Goal: Task Accomplishment & Management: Manage account settings

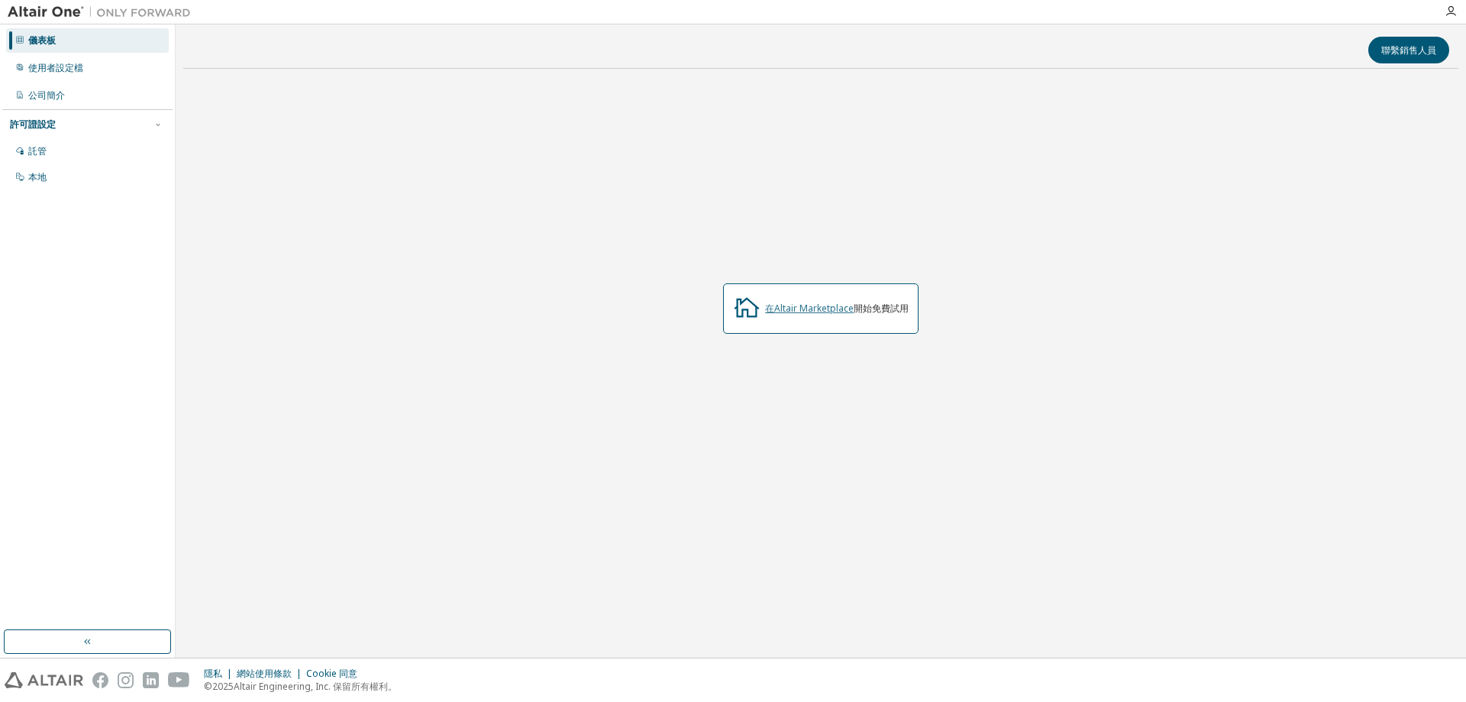
click at [830, 307] on font "在Altair Marketplace" at bounding box center [809, 308] width 89 height 13
click at [107, 71] on div "使用者設定檔" at bounding box center [87, 68] width 163 height 24
click at [1065, 140] on div "Start a free trial in the Altair Marketplace" at bounding box center [820, 308] width 1275 height 456
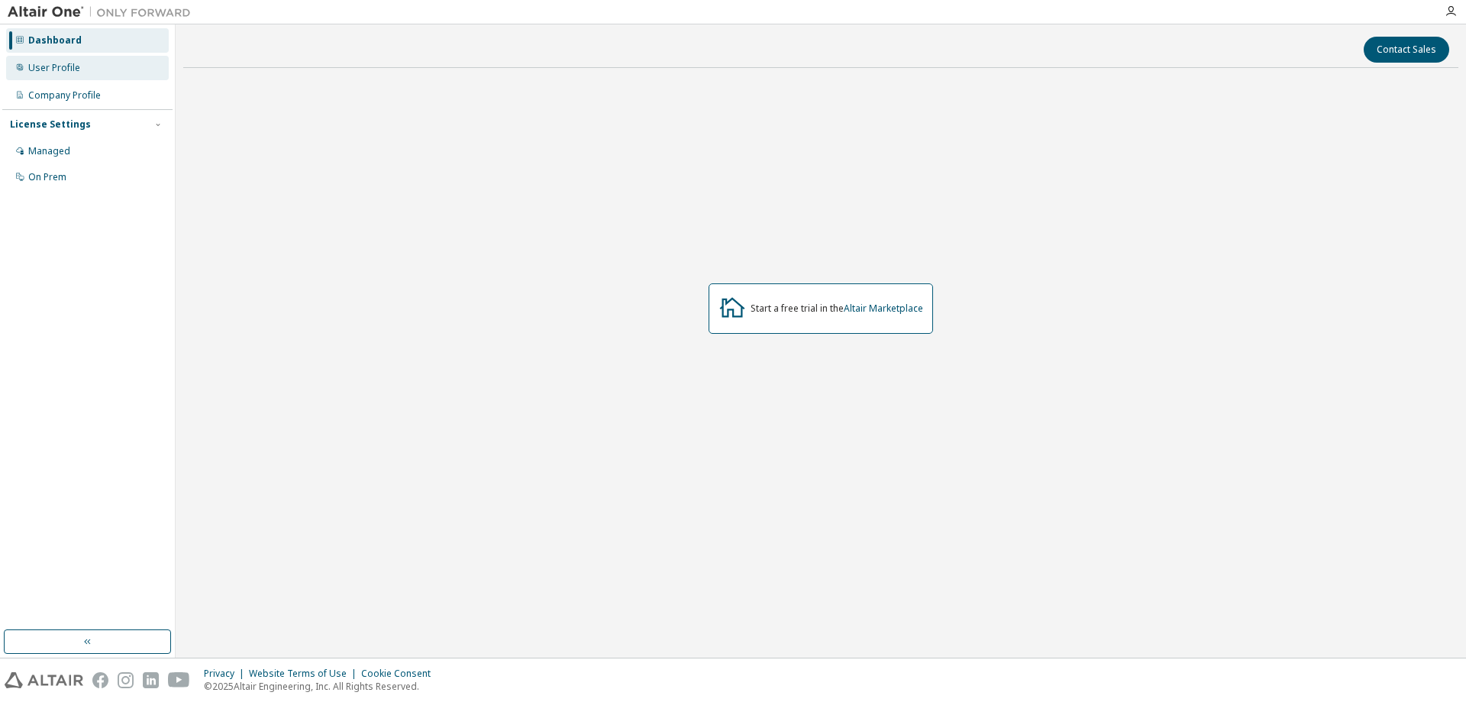
click at [94, 76] on div "User Profile" at bounding box center [87, 68] width 163 height 24
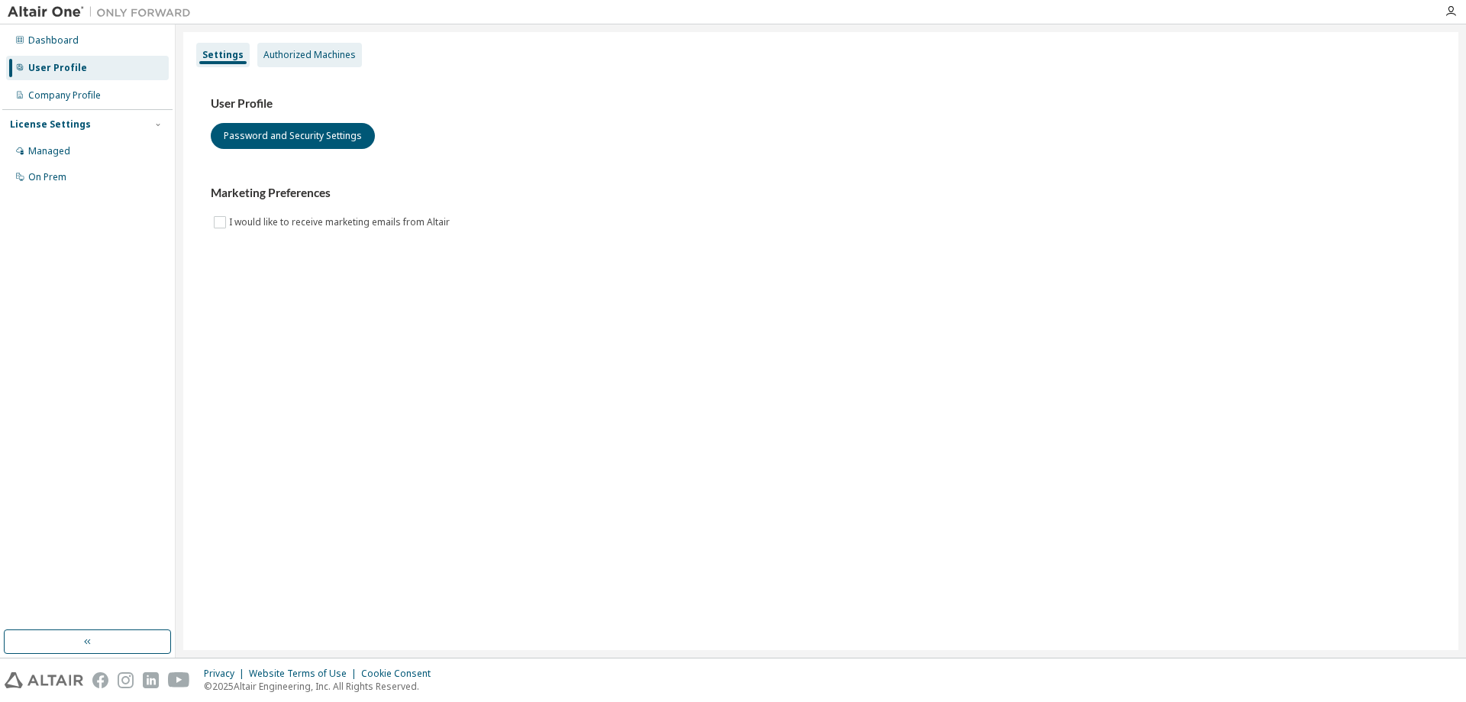
click at [296, 56] on div "Authorized Machines" at bounding box center [309, 55] width 92 height 12
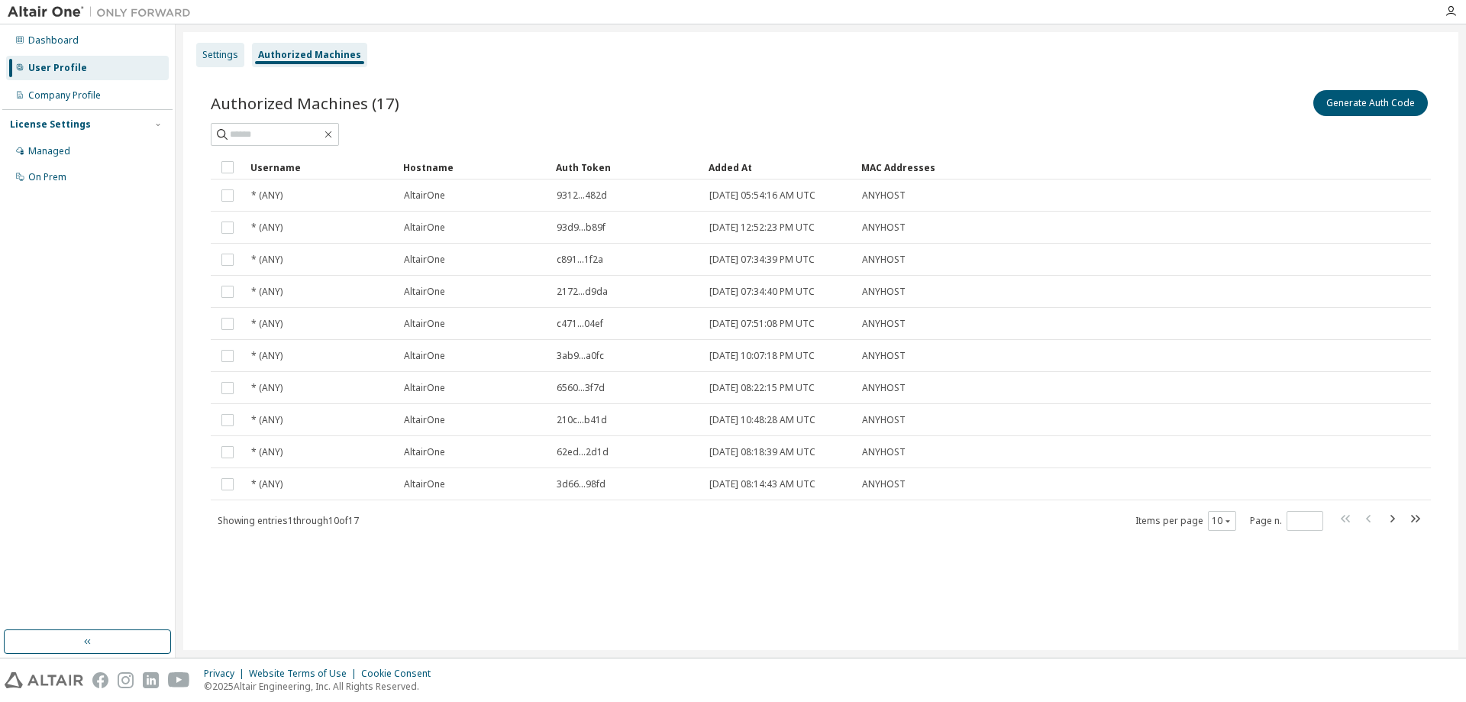
click at [221, 53] on div "Settings" at bounding box center [220, 55] width 36 height 12
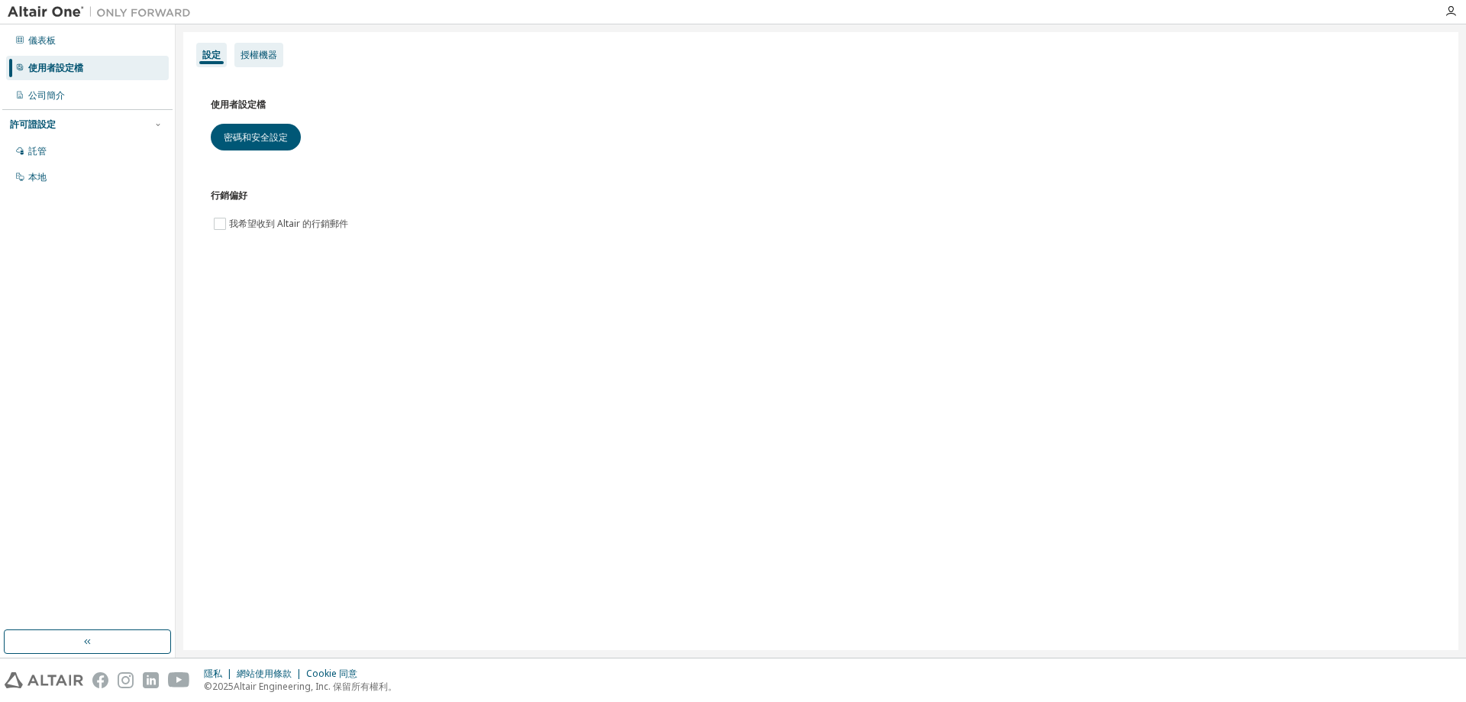
click at [273, 55] on font "授權機器" at bounding box center [259, 54] width 37 height 13
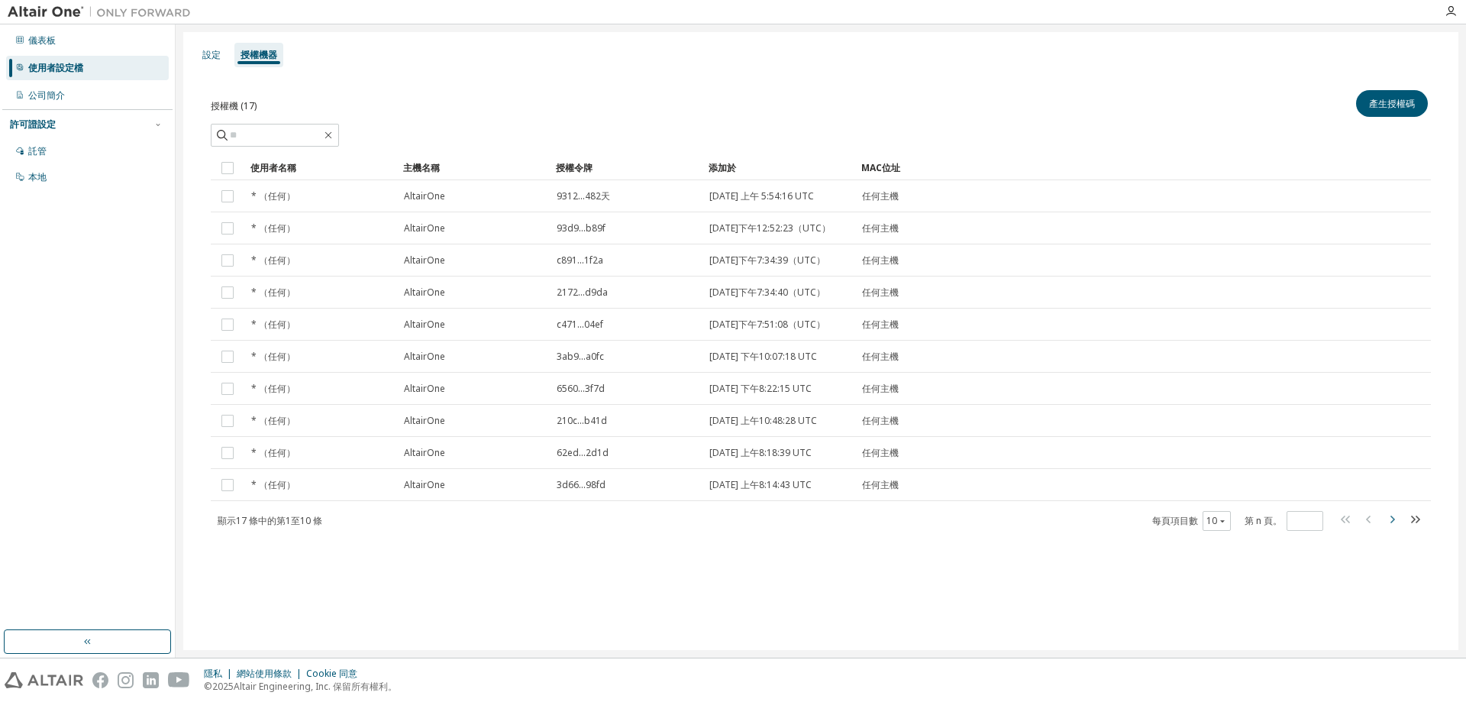
click at [1392, 523] on icon "button" at bounding box center [1393, 519] width 5 height 8
type input "*"
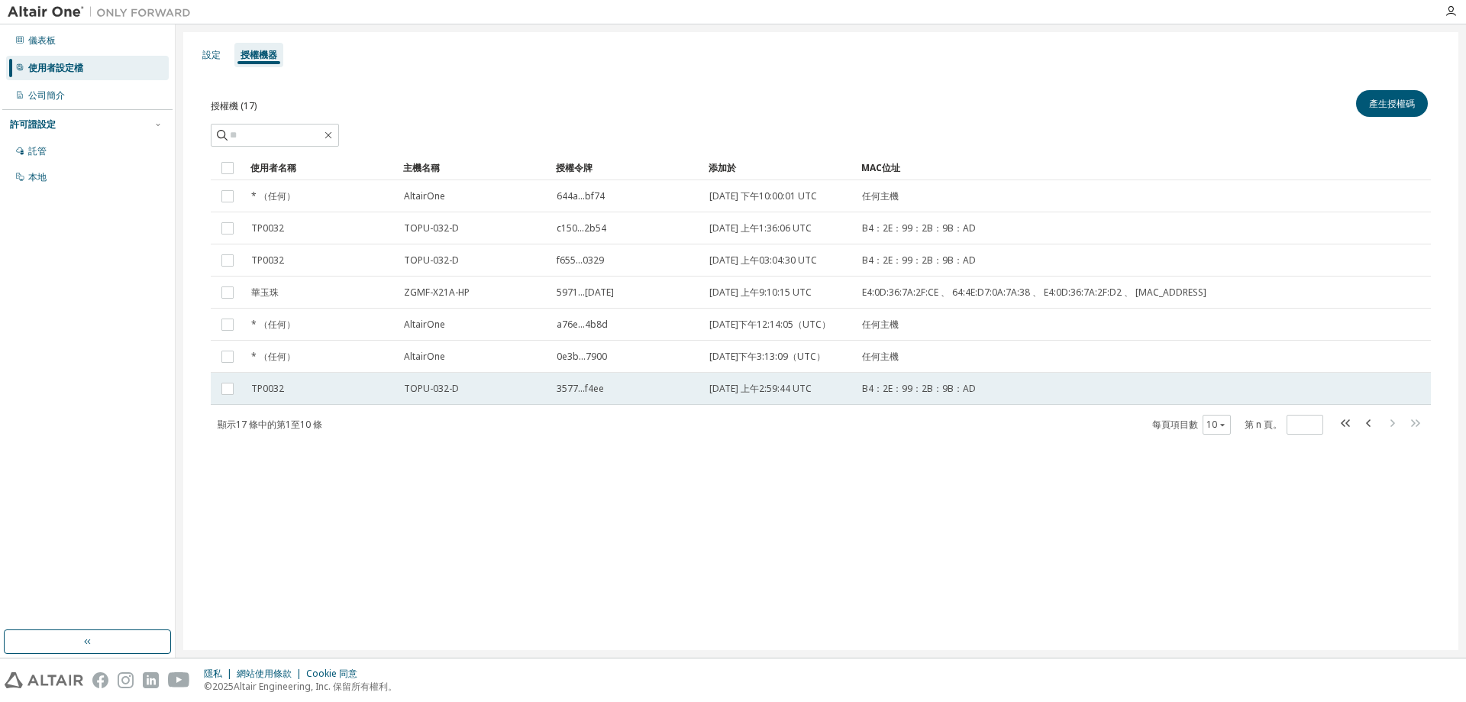
click at [333, 395] on div "TP0032" at bounding box center [320, 389] width 139 height 12
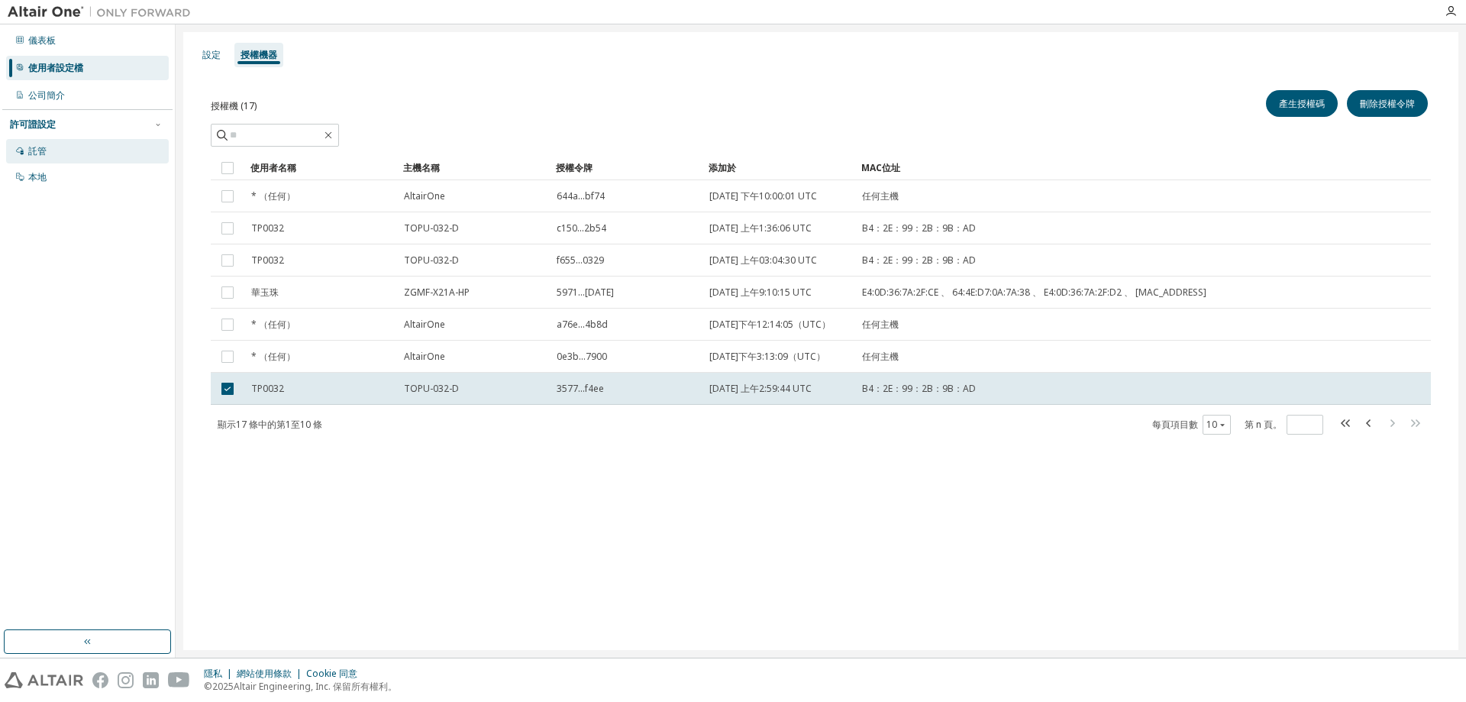
click at [67, 153] on div "託管" at bounding box center [87, 151] width 163 height 24
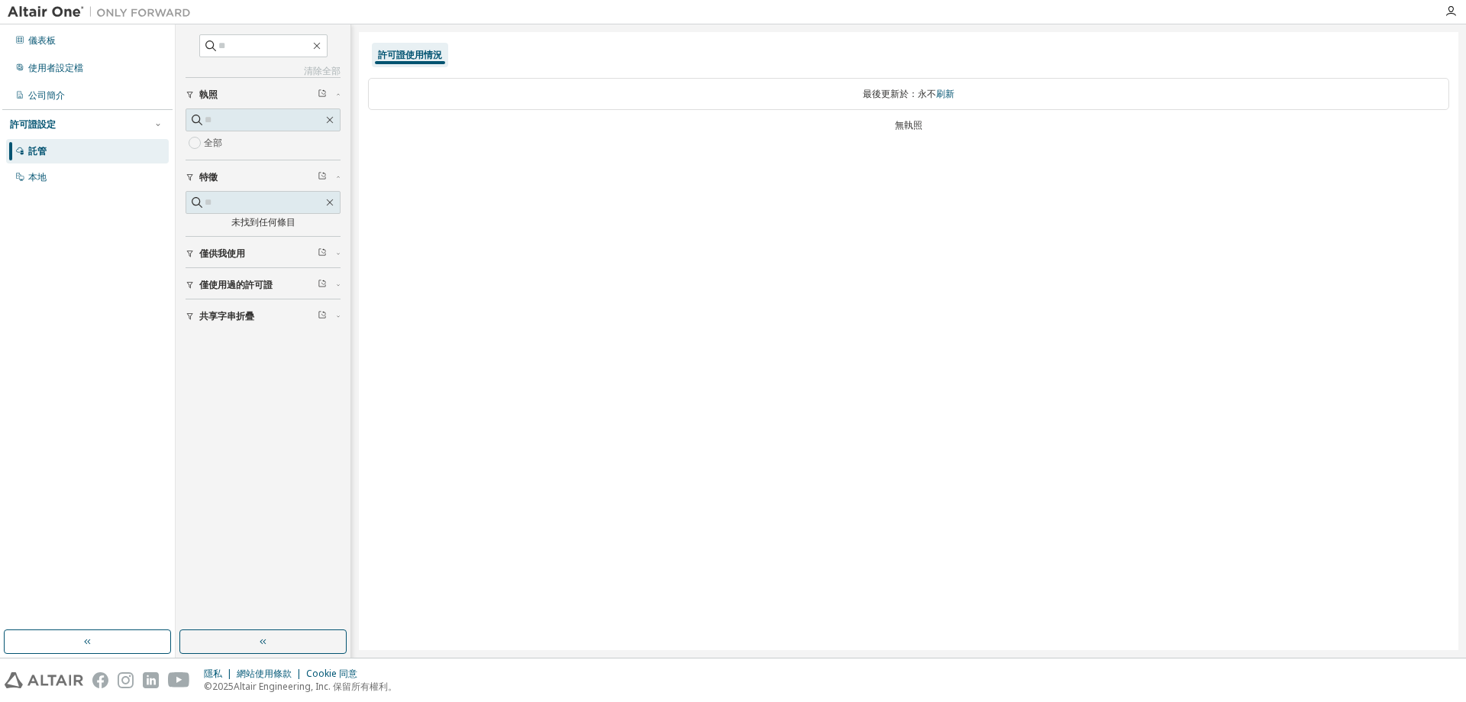
click at [225, 254] on font "僅供我使用" at bounding box center [222, 253] width 46 height 13
click at [235, 289] on font "僅使用過的許可證" at bounding box center [235, 284] width 73 height 13
click at [237, 283] on font "僅使用過的許可證" at bounding box center [235, 284] width 73 height 13
click at [57, 76] on div "使用者設定檔" at bounding box center [87, 68] width 163 height 24
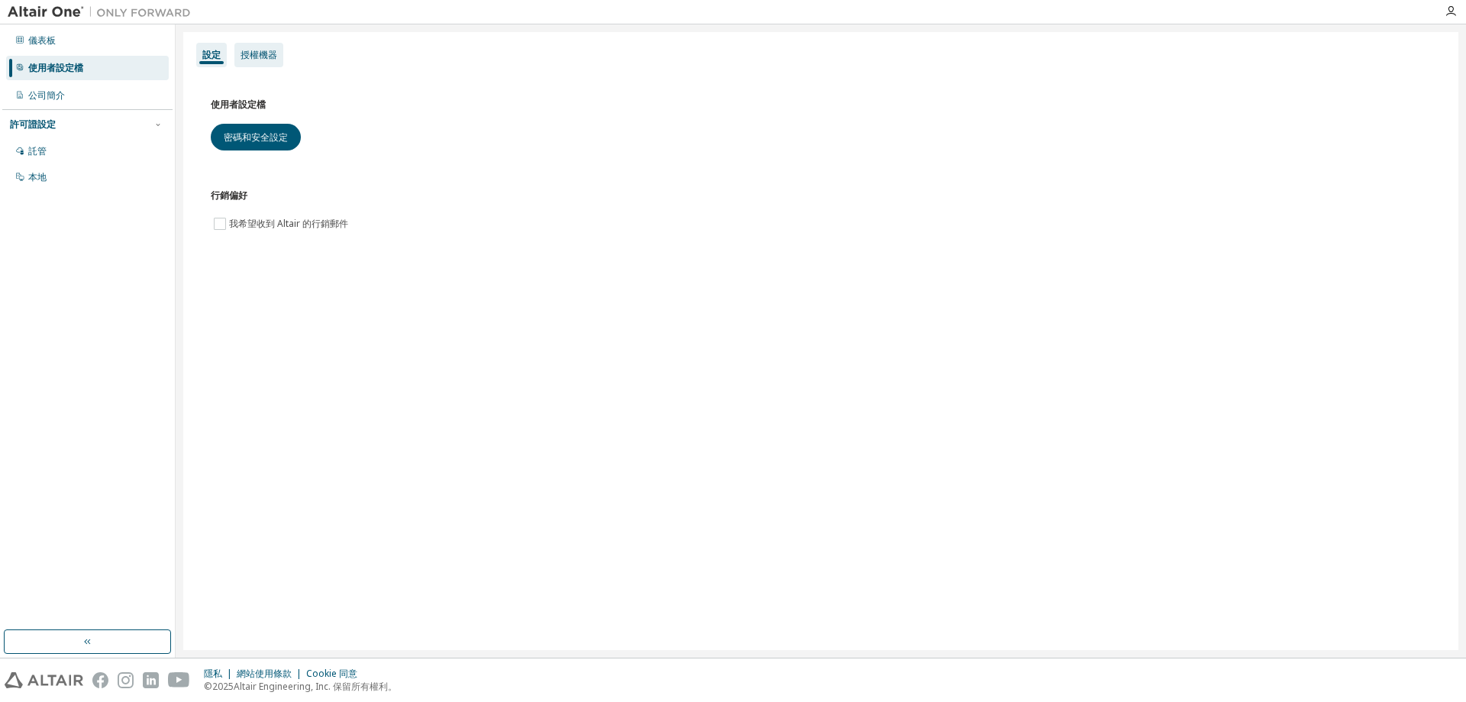
click at [279, 57] on div "授權機器" at bounding box center [258, 55] width 49 height 24
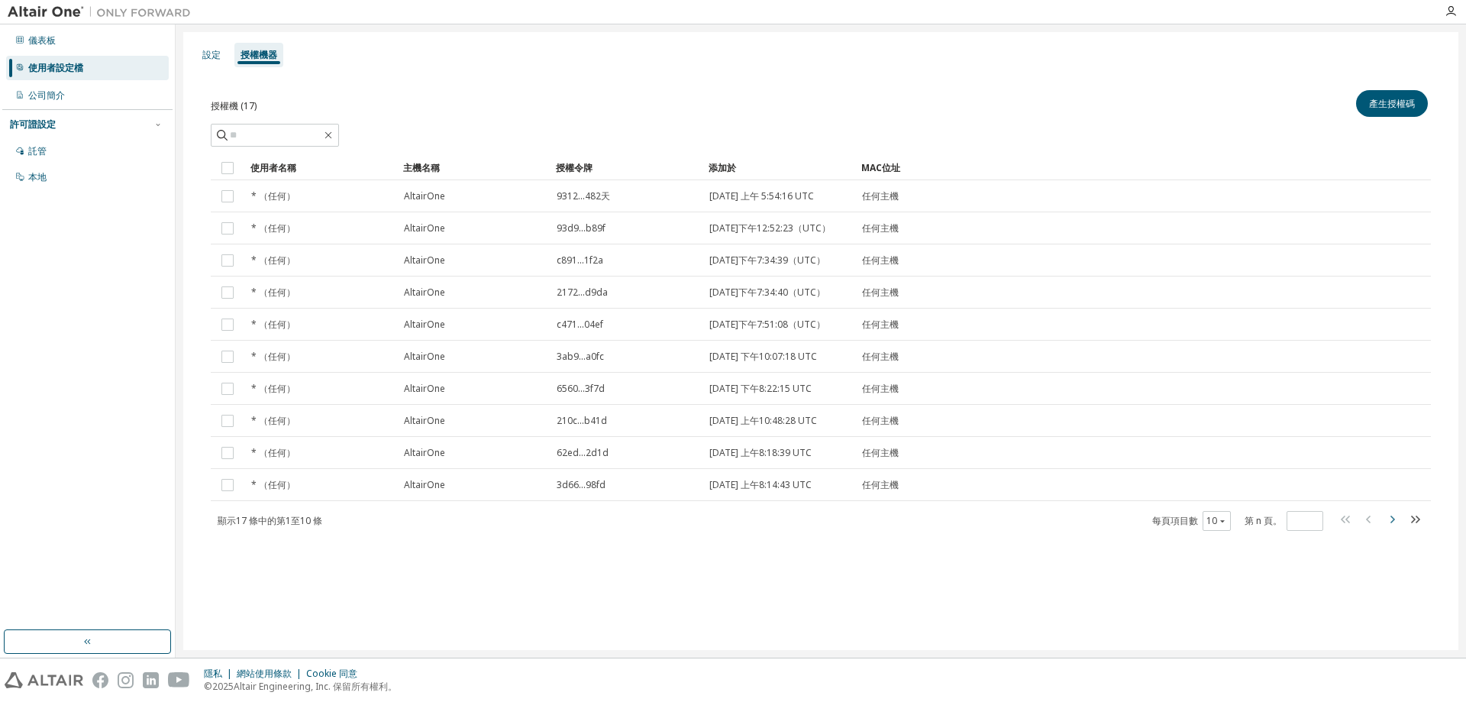
click at [1394, 528] on icon "button" at bounding box center [1392, 519] width 18 height 18
type input "*"
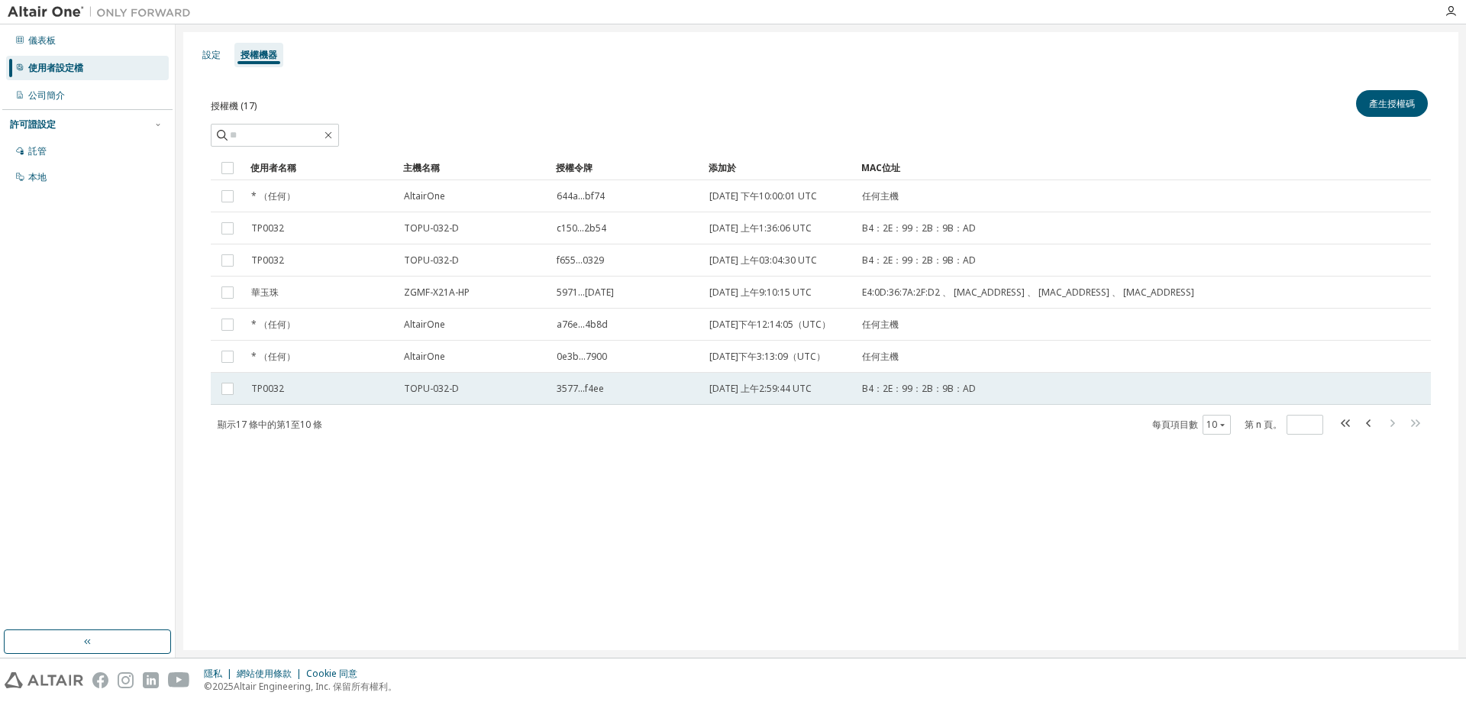
click at [329, 395] on div "TP0032" at bounding box center [320, 389] width 139 height 12
click at [366, 395] on div "TP0032" at bounding box center [320, 389] width 139 height 12
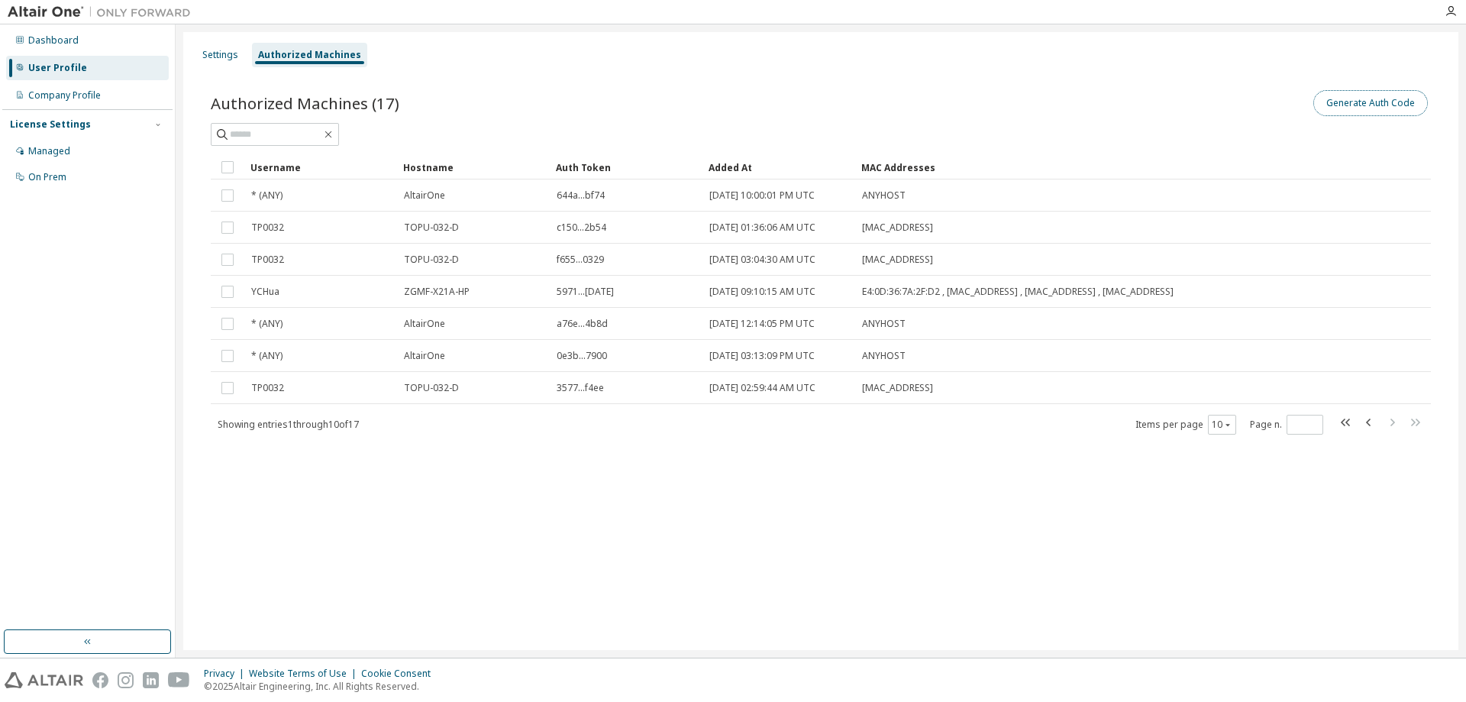
click at [1388, 103] on button "Generate Auth Code" at bounding box center [1370, 103] width 115 height 26
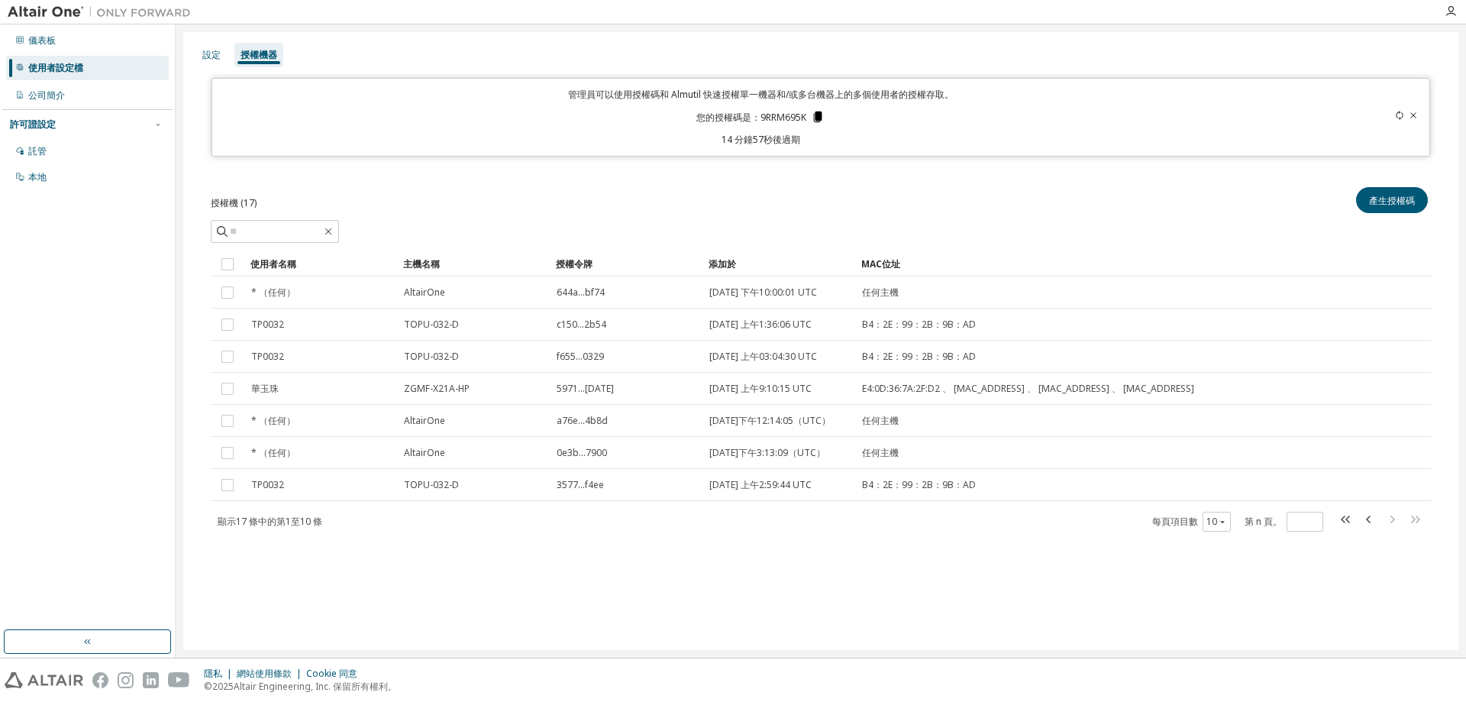
click at [819, 118] on icon at bounding box center [818, 116] width 8 height 11
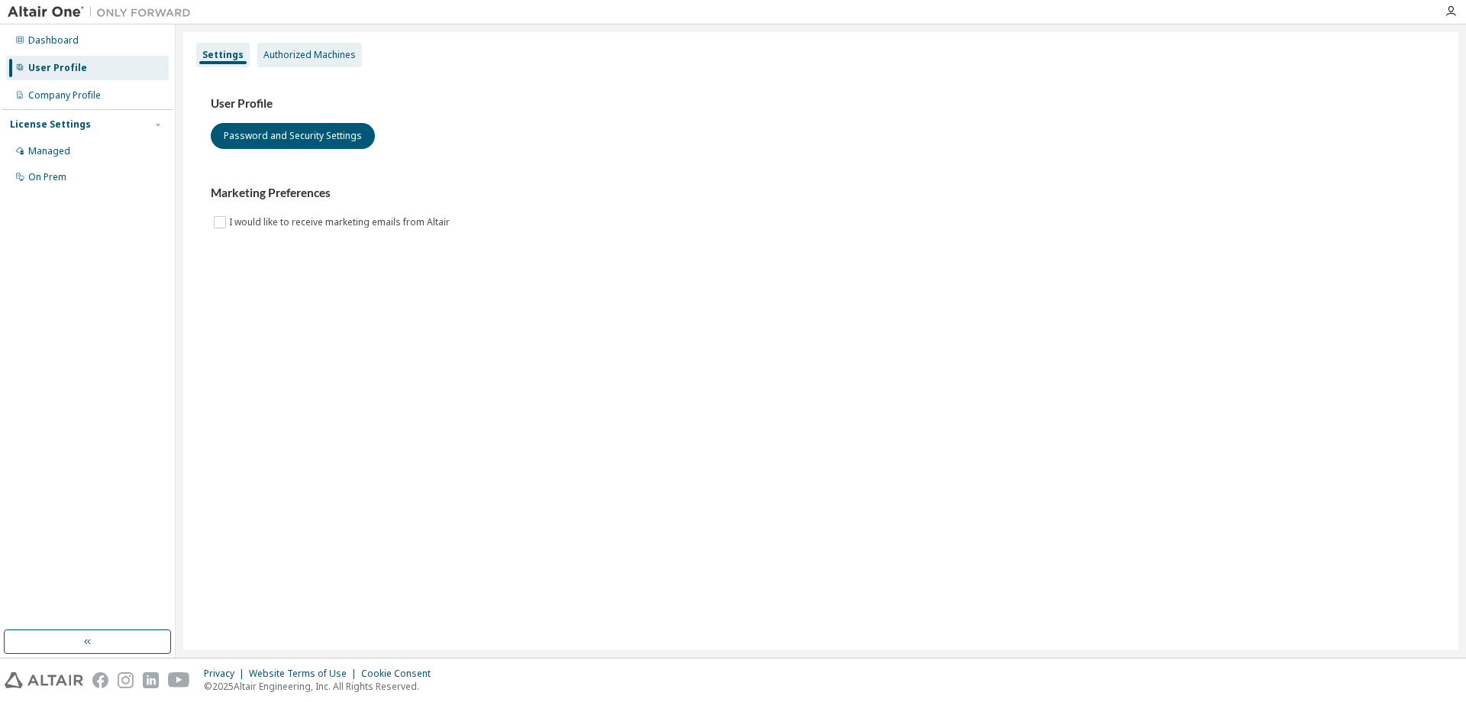
click at [305, 50] on div "Authorized Machines" at bounding box center [309, 55] width 92 height 12
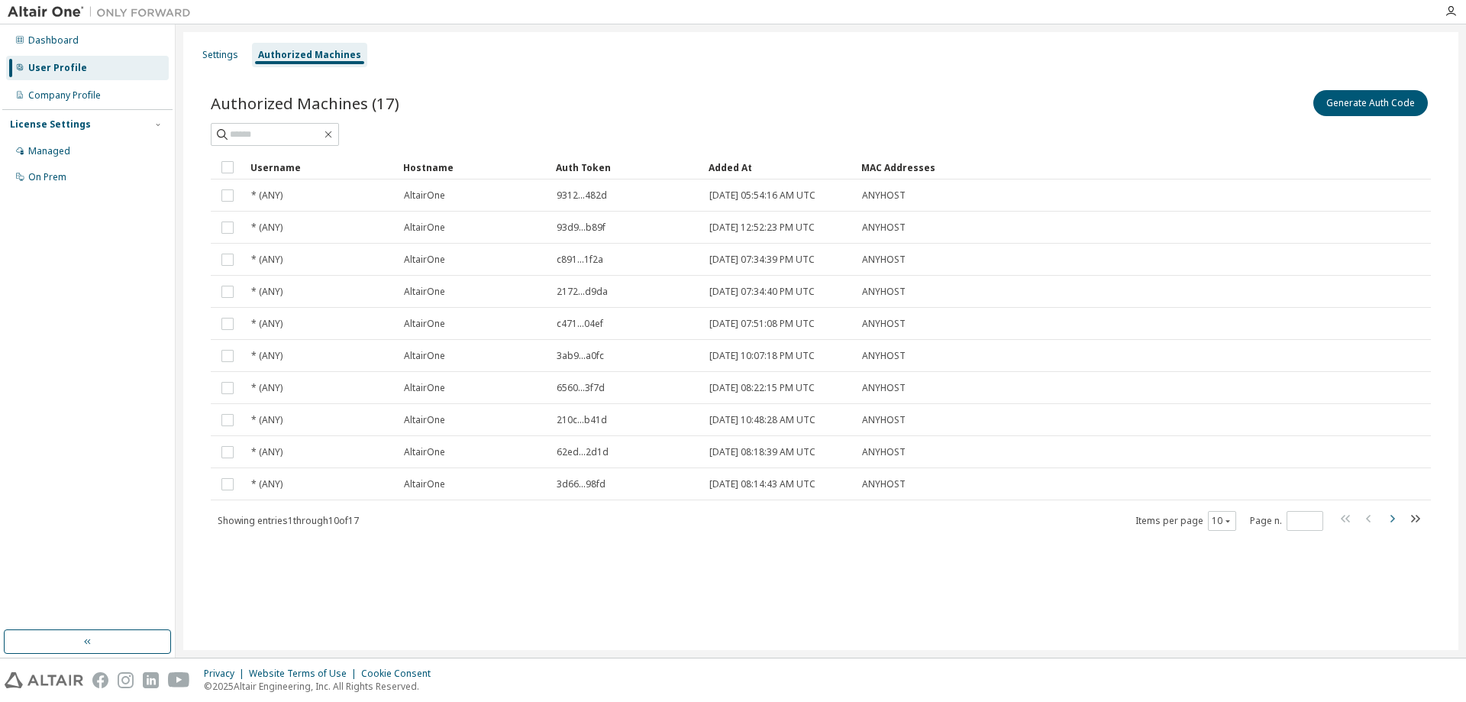
click at [1393, 524] on icon "button" at bounding box center [1392, 518] width 18 height 18
type input "*"
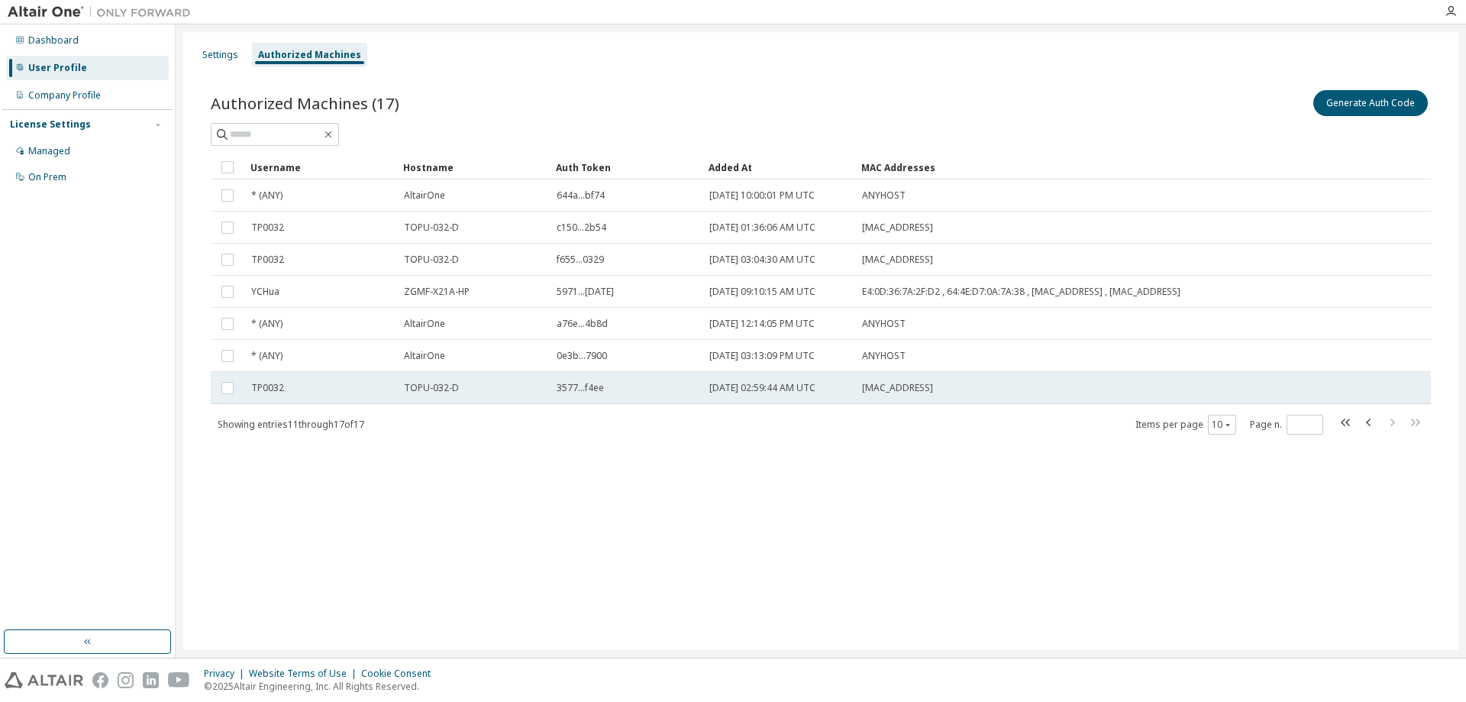
click at [682, 393] on div "3577...f4ee" at bounding box center [626, 388] width 139 height 12
click at [376, 392] on div "TP0032" at bounding box center [320, 388] width 139 height 12
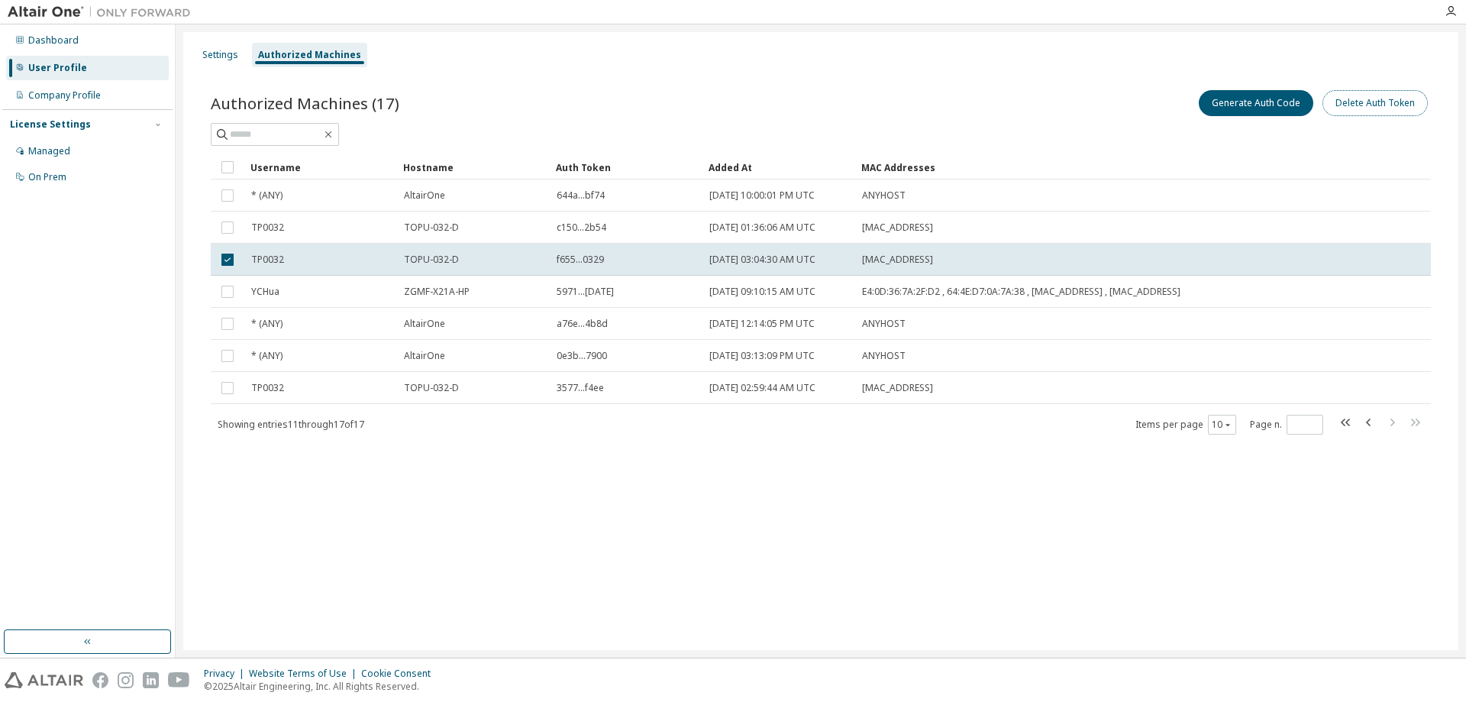
click at [1375, 108] on button "Delete Auth Token" at bounding box center [1375, 103] width 105 height 26
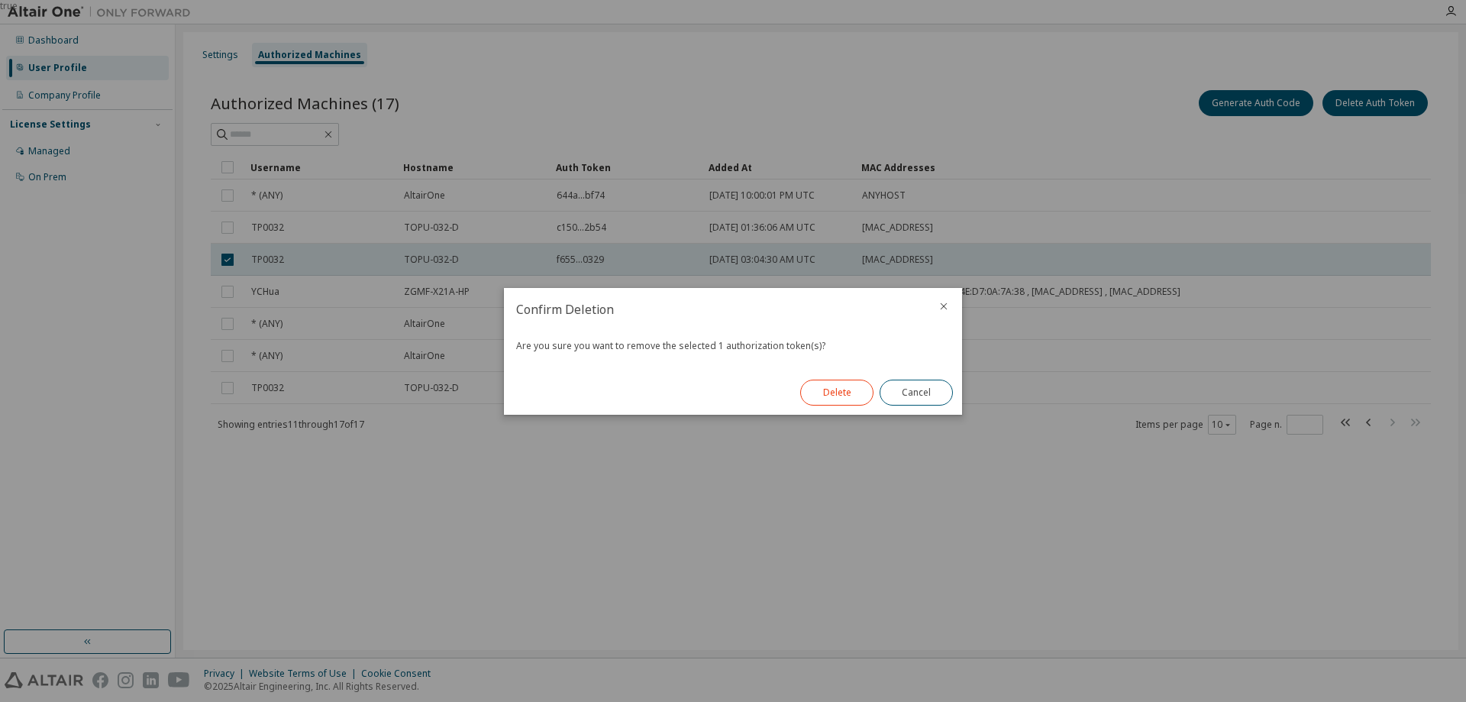
click at [841, 393] on button "Delete" at bounding box center [836, 393] width 73 height 26
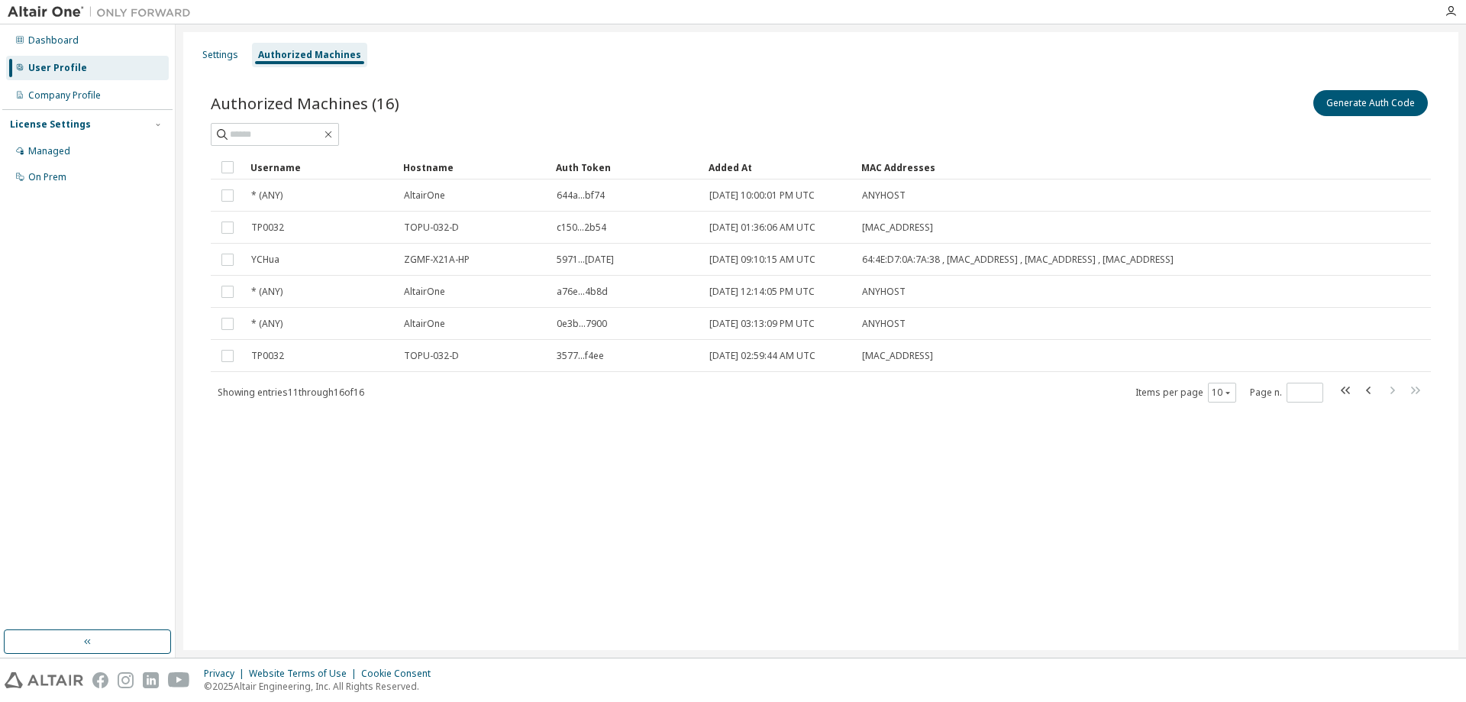
click at [487, 469] on div "Settings Authorized Machines Authorized Machines (16) Generate Auth Code Clear …" at bounding box center [820, 341] width 1275 height 618
click at [71, 144] on div "Managed" at bounding box center [87, 151] width 163 height 24
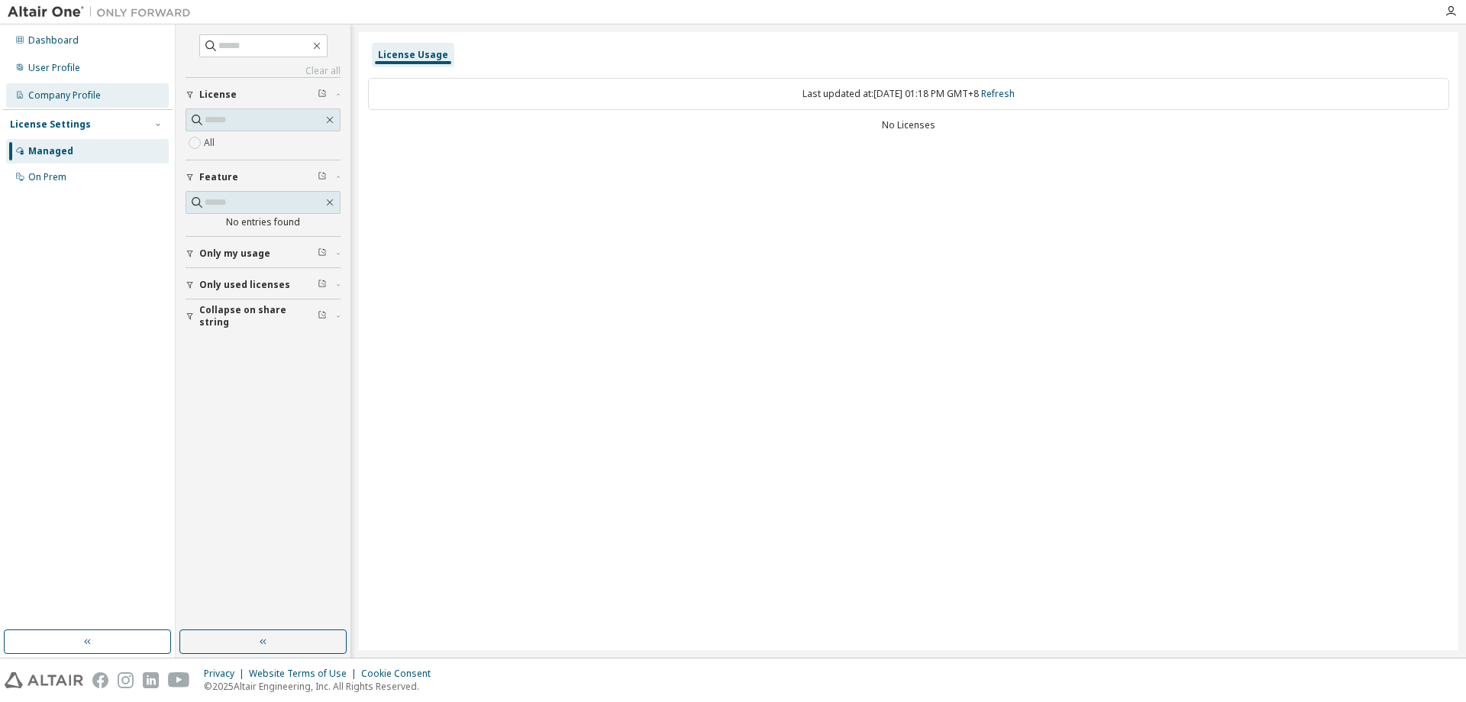
click at [73, 95] on div "Company Profile" at bounding box center [64, 95] width 73 height 12
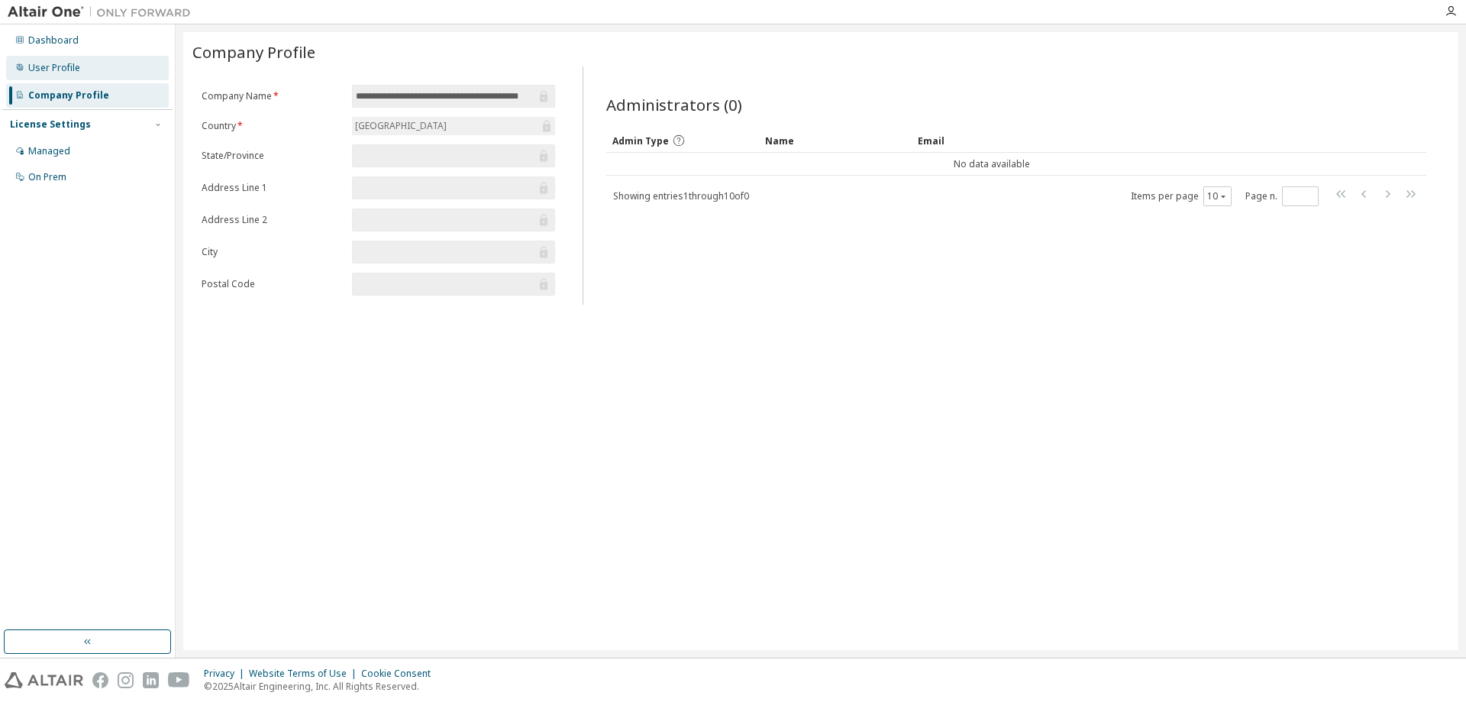
click at [76, 73] on div "User Profile" at bounding box center [54, 68] width 52 height 12
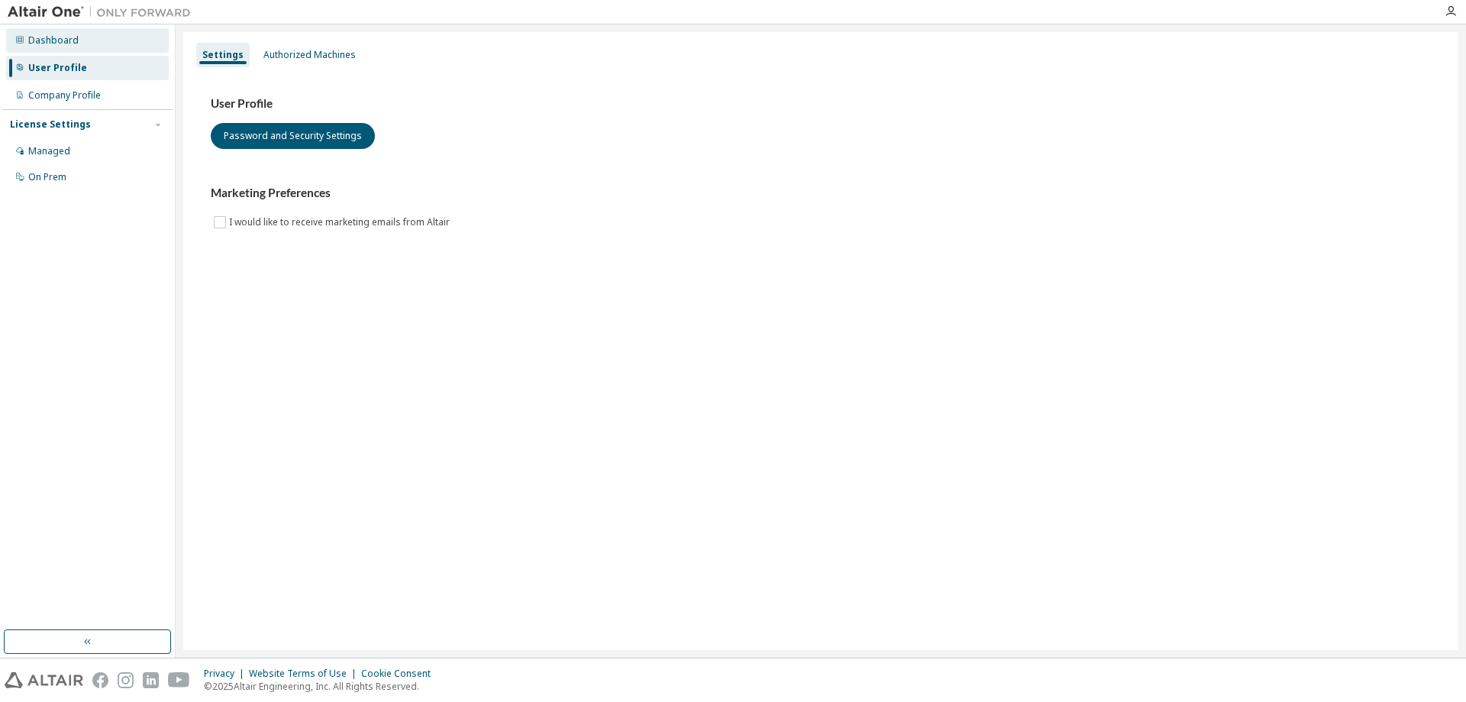
click at [76, 38] on div "Dashboard" at bounding box center [87, 40] width 163 height 24
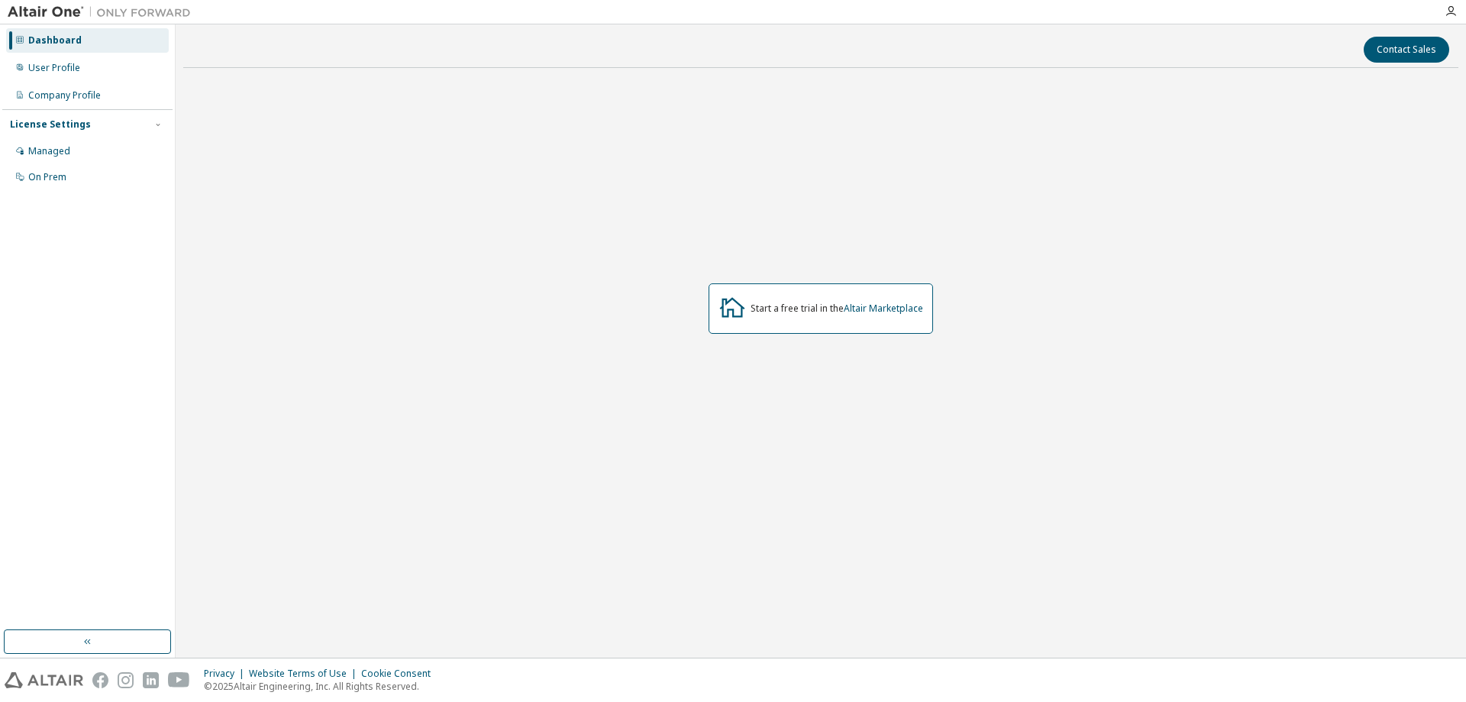
drag, startPoint x: 1276, startPoint y: 77, endPoint x: 1277, endPoint y: 49, distance: 28.3
click at [1275, 70] on div "Contact Sales Start a free trial in the Altair Marketplace" at bounding box center [820, 341] width 1275 height 618
click at [819, 302] on font "在Altair Marketplace" at bounding box center [809, 308] width 89 height 13
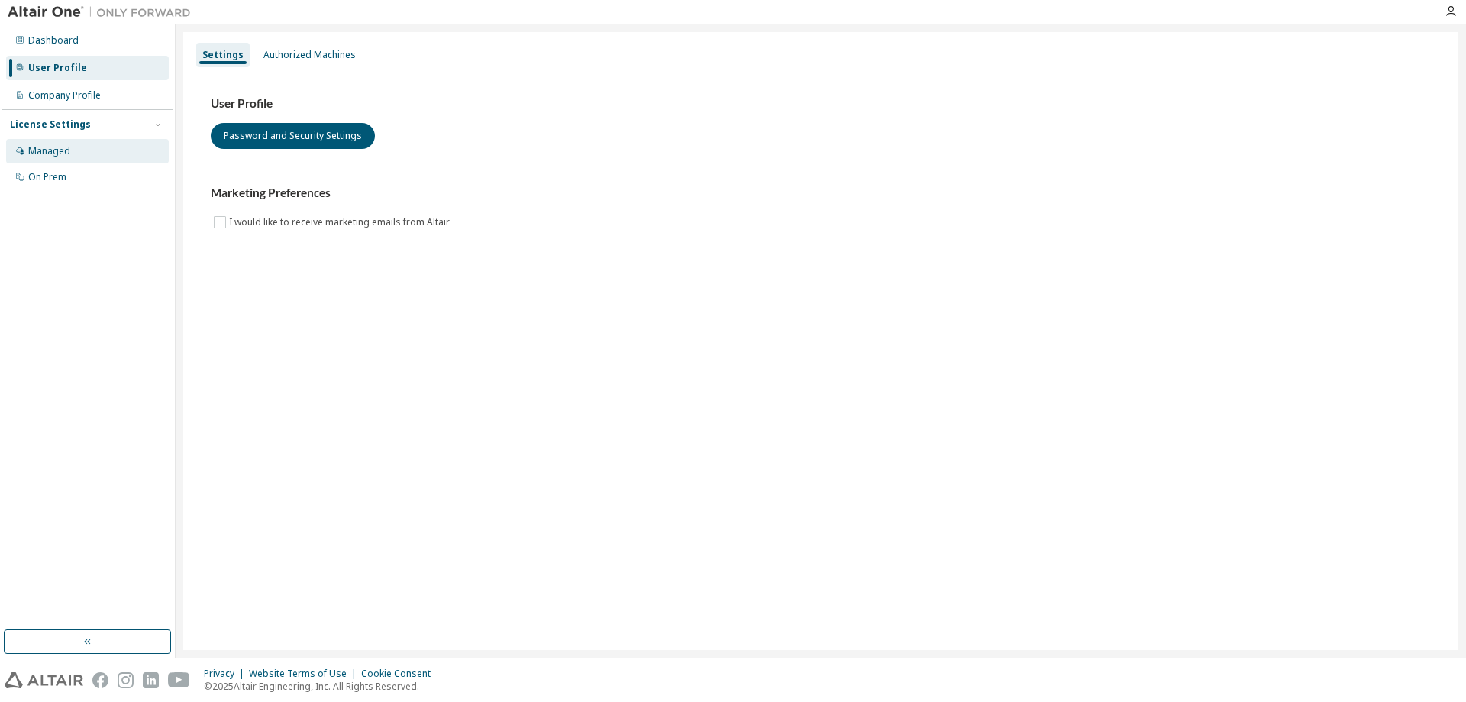
click at [64, 154] on div "Managed" at bounding box center [49, 151] width 42 height 12
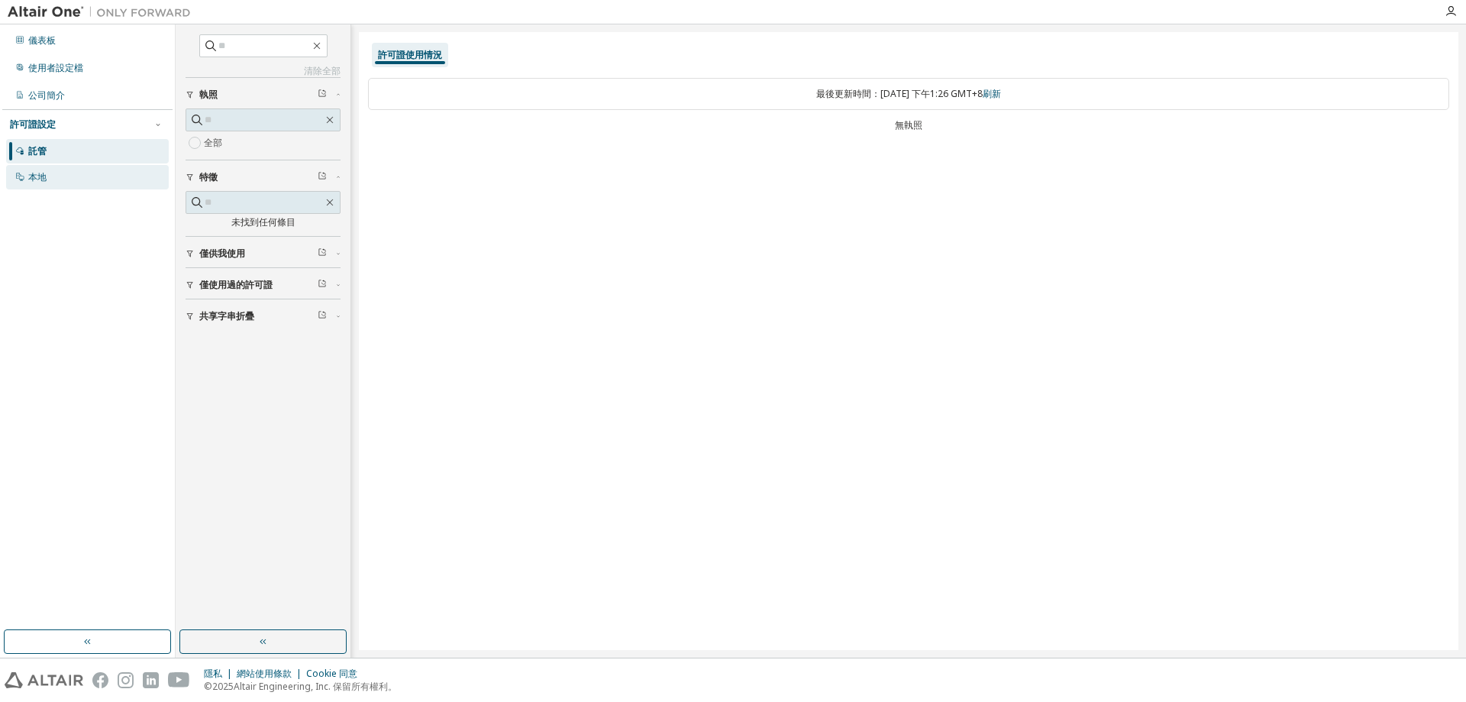
click at [70, 178] on div "本地" at bounding box center [87, 177] width 163 height 24
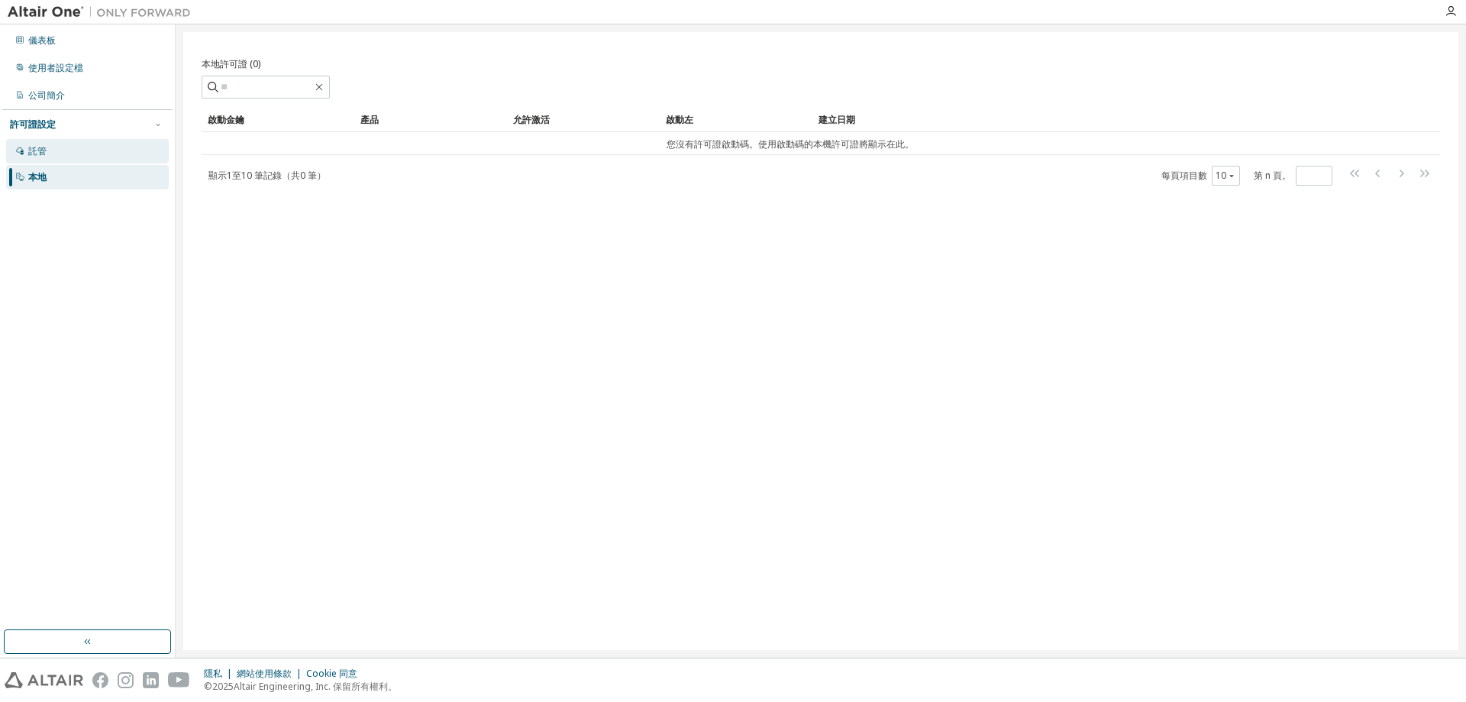
click at [62, 154] on div "託管" at bounding box center [87, 151] width 163 height 24
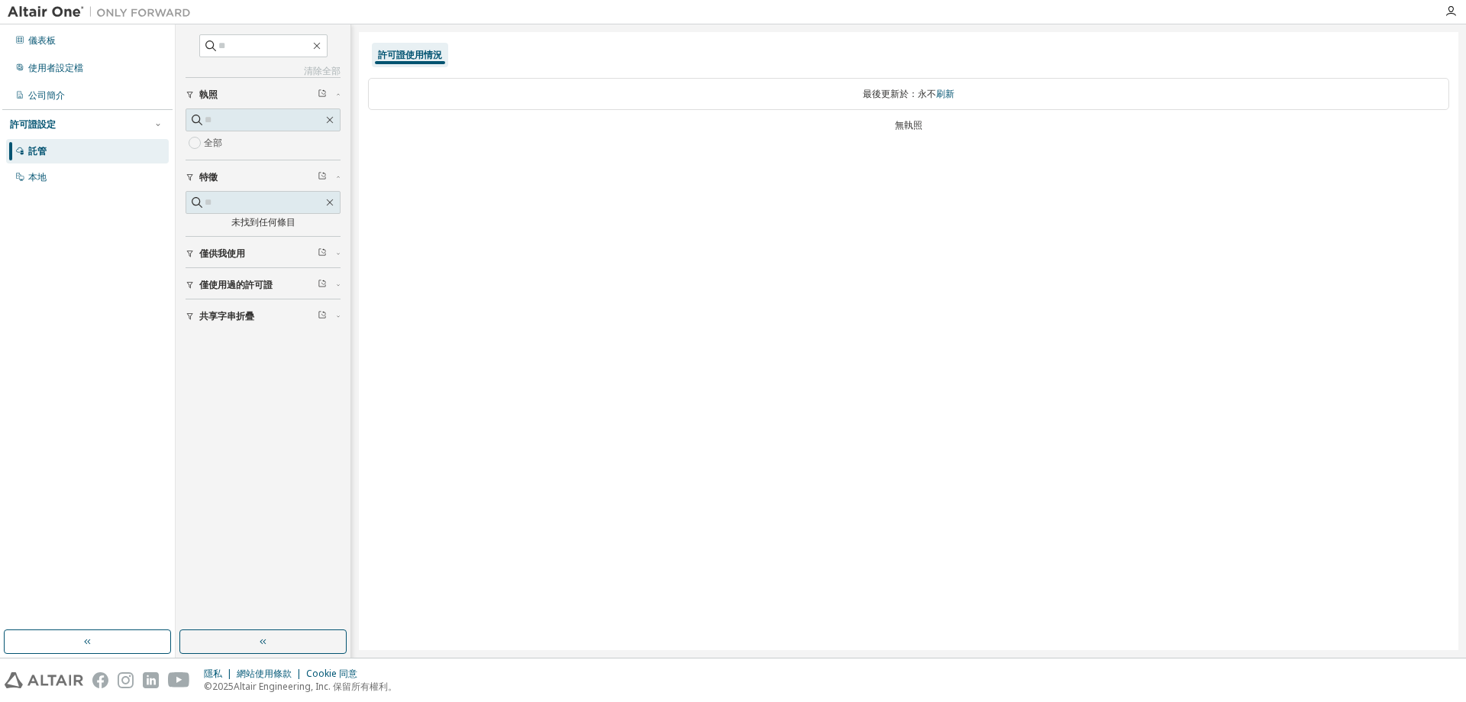
click at [420, 50] on font "許可證使用情況" at bounding box center [410, 54] width 64 height 13
click at [53, 94] on font "公司簡介" at bounding box center [46, 95] width 37 height 13
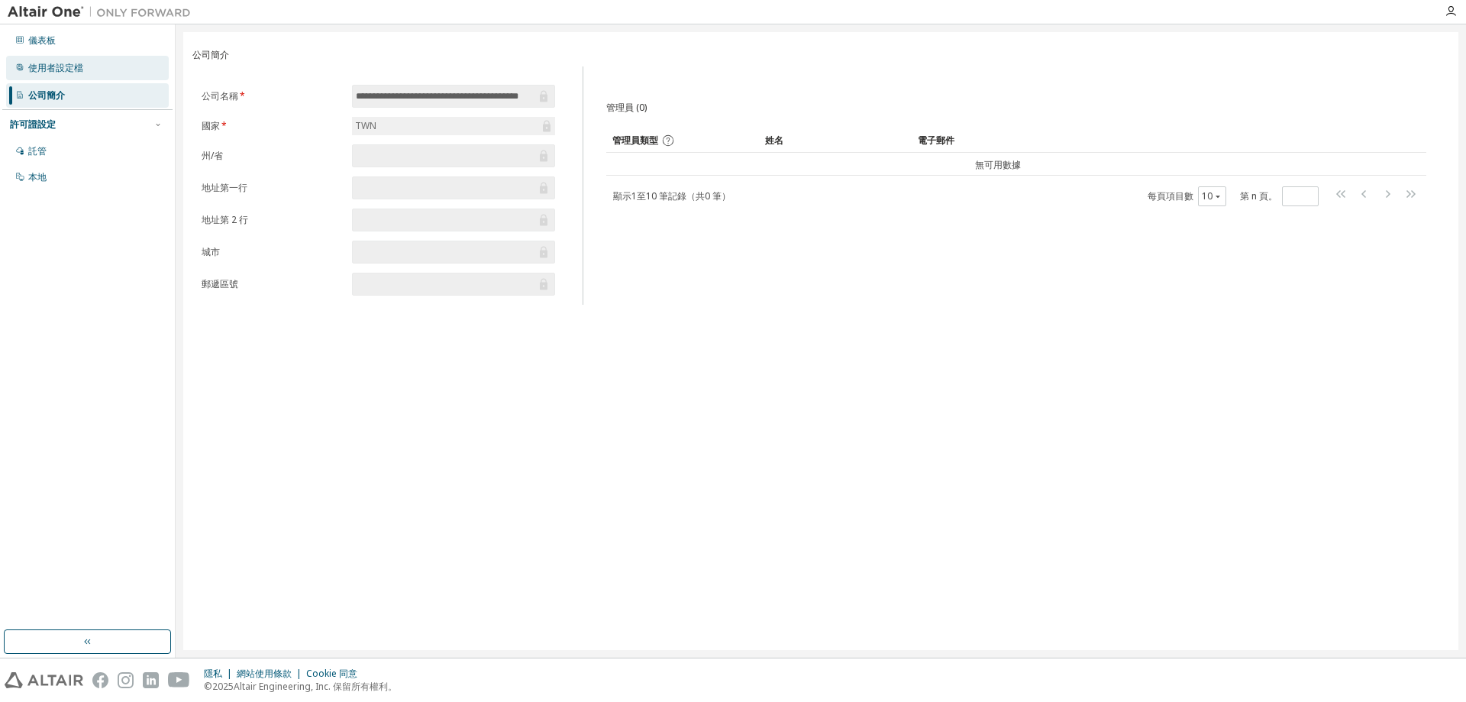
click at [69, 66] on font "使用者設定檔" at bounding box center [55, 67] width 55 height 13
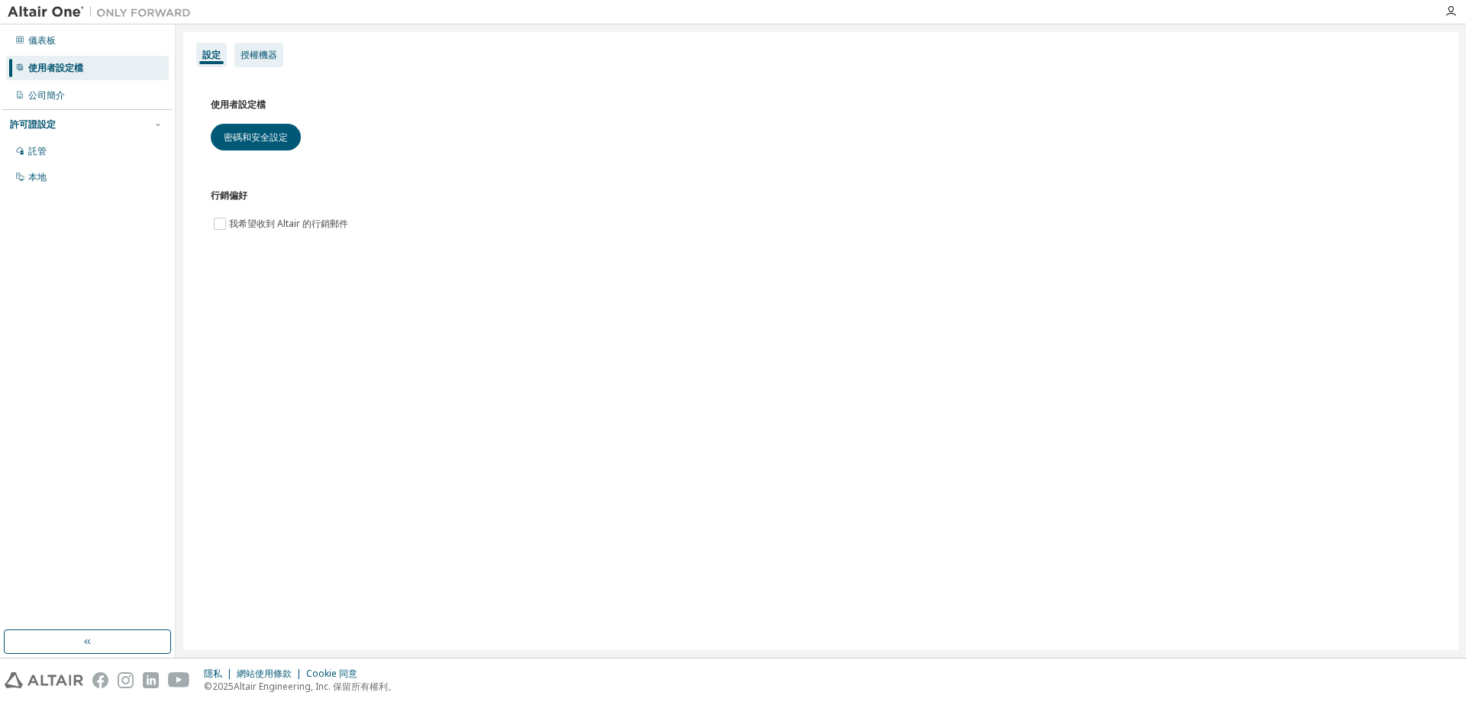
click at [267, 51] on font "授權機器" at bounding box center [259, 54] width 37 height 13
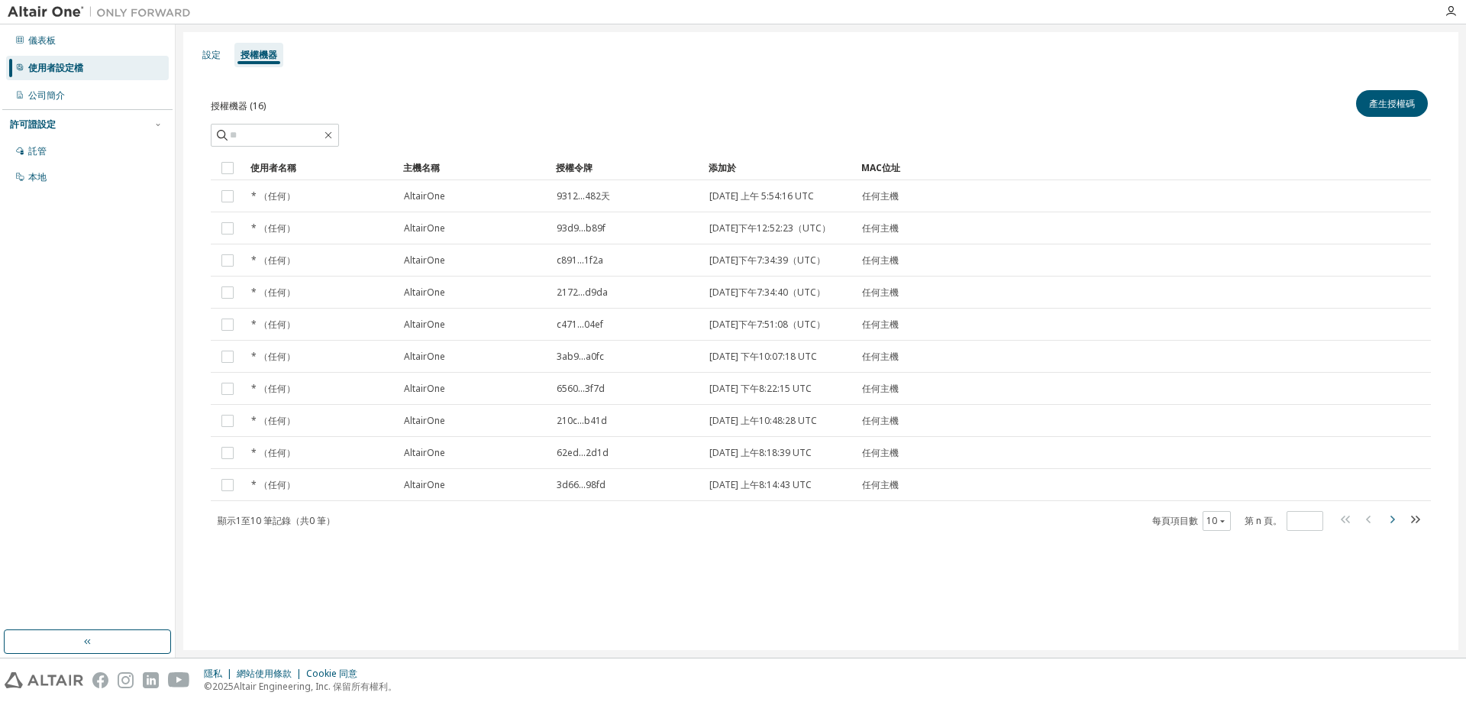
click at [1391, 528] on icon "button" at bounding box center [1392, 519] width 18 height 18
type input "*"
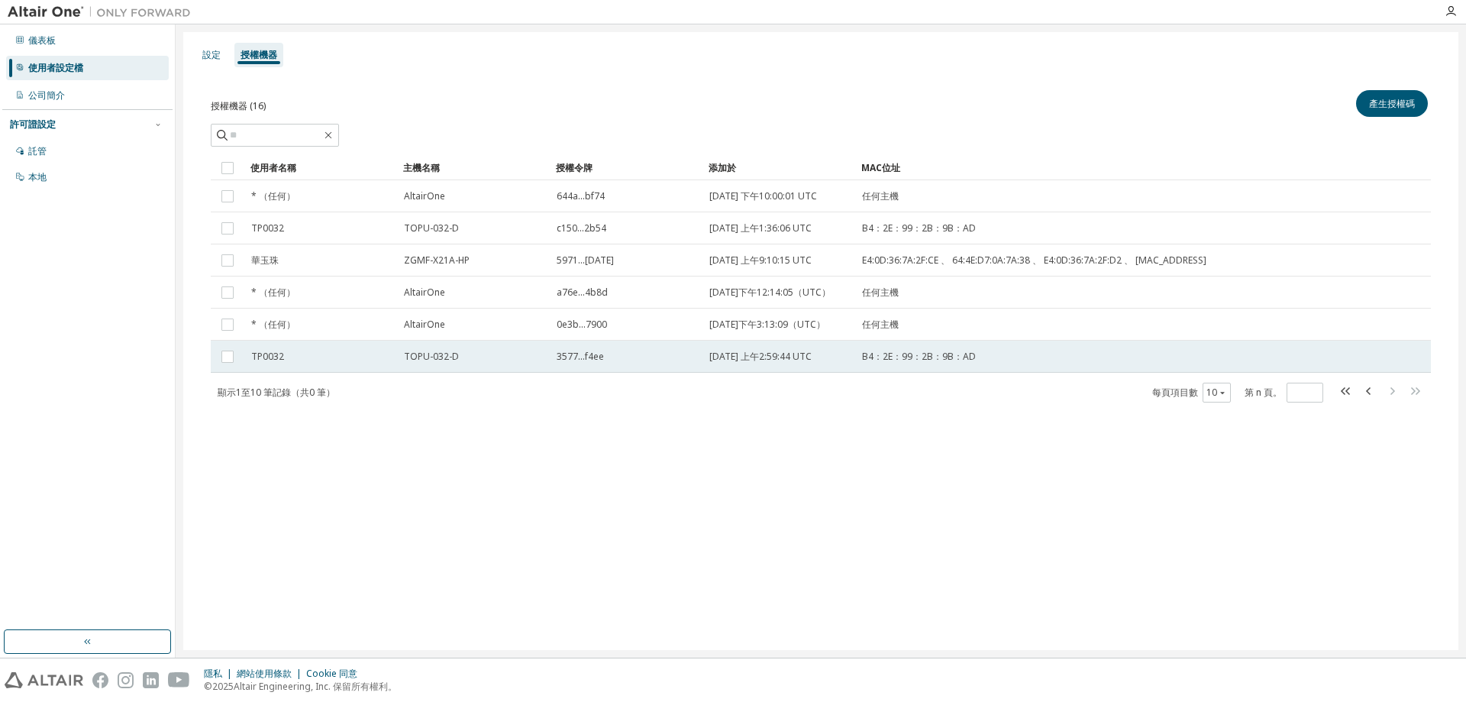
click at [743, 363] on font "2025年9月3日 上午2:59:44 UTC" at bounding box center [760, 356] width 102 height 13
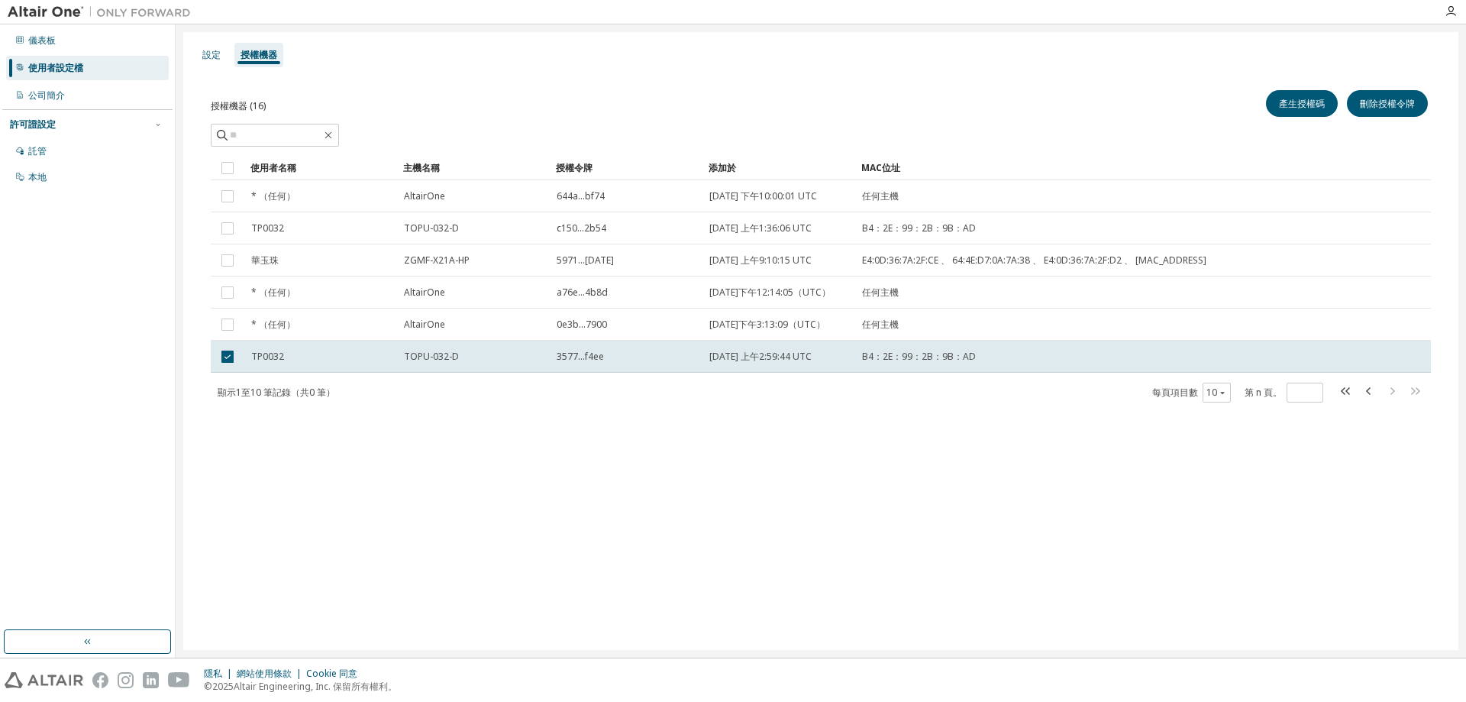
click at [599, 458] on div "設定 授權機器 授權機器 (16) 產生授權碼 刪除授權令牌 清除 載入 節省 另存為 場地 操作員 價值 選擇過濾器 選擇操作數 新增條件 搜尋 使用者名稱…" at bounding box center [820, 341] width 1275 height 618
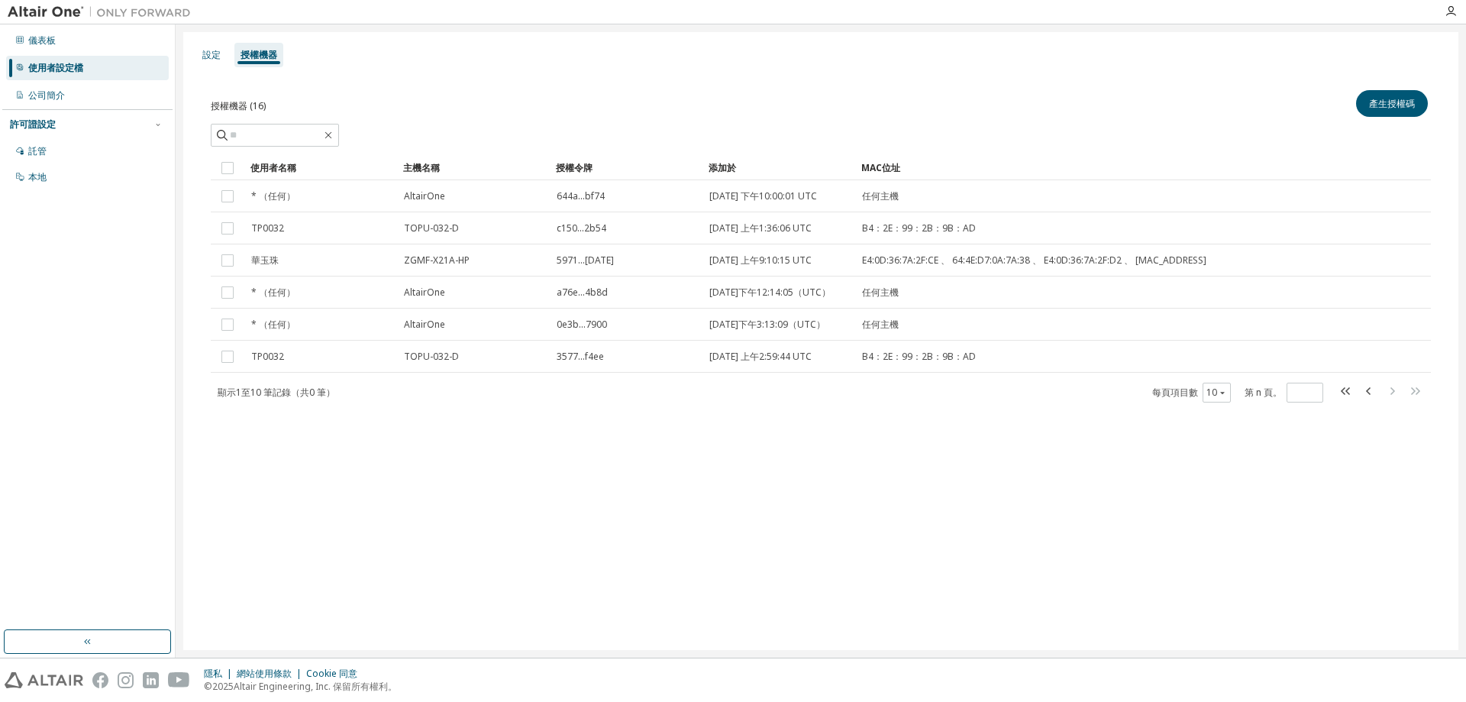
click at [526, 444] on div "授權機器 (16) 產生授權碼 清除 載入 節省 另存為 場地 操作員 價值 選擇過濾器 選擇操作數 新增條件 搜尋 使用者名稱 主機名稱 授權令牌 添加於 …" at bounding box center [820, 256] width 1257 height 375
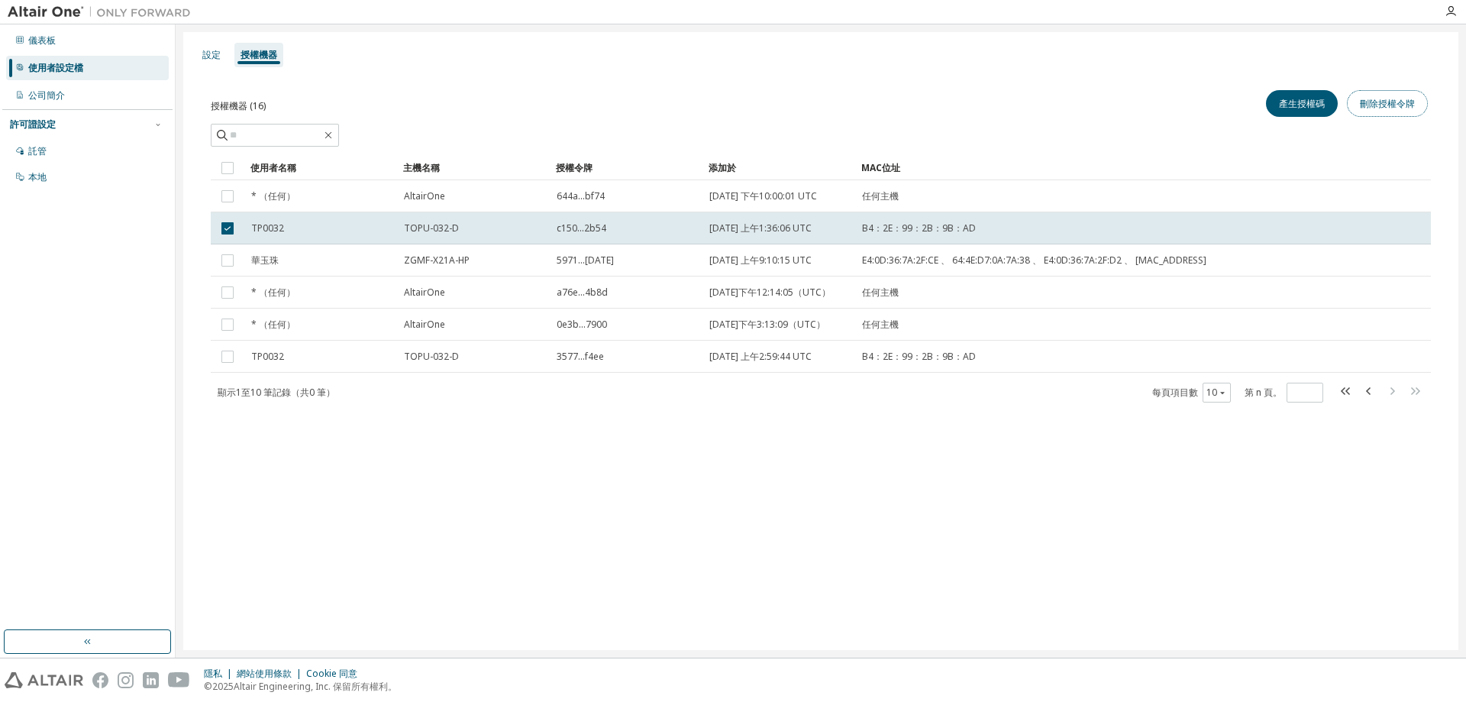
click at [1376, 104] on font "刪除授權令牌" at bounding box center [1387, 103] width 55 height 13
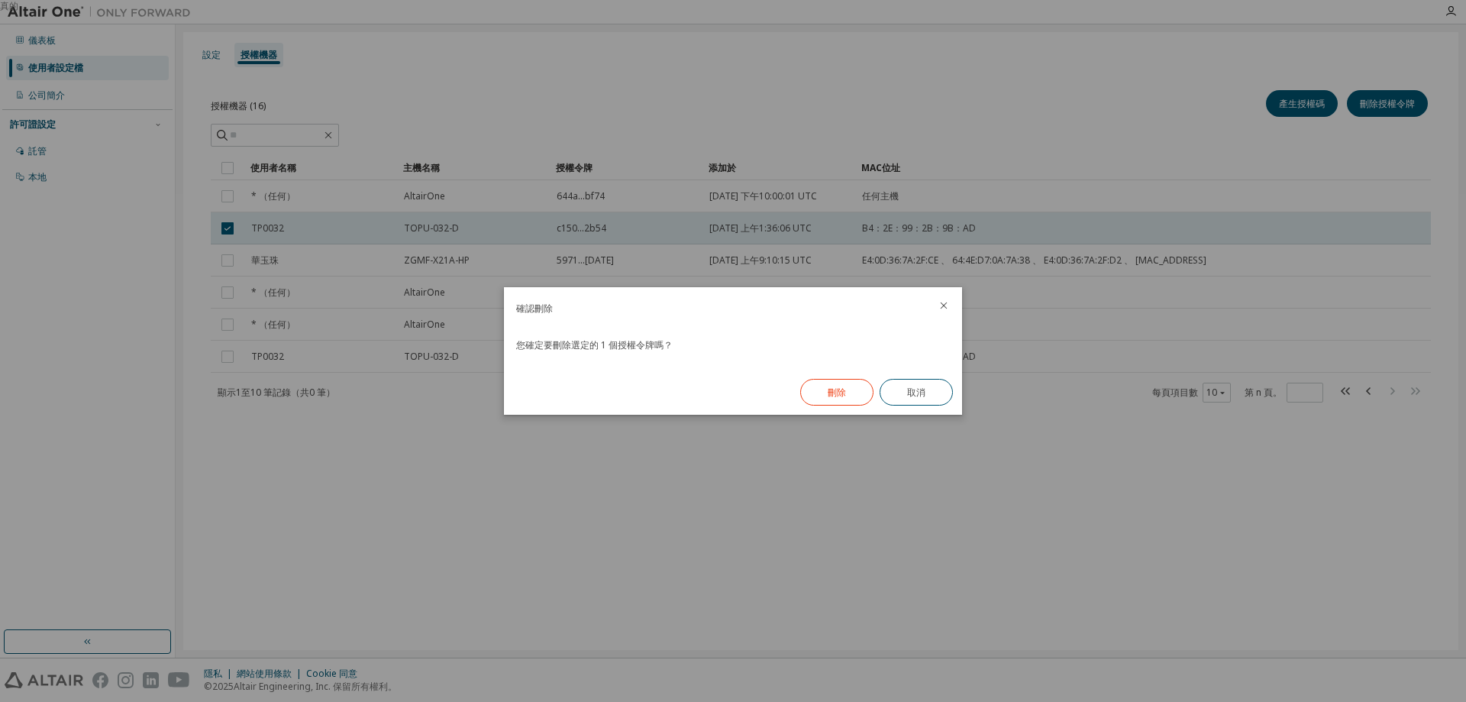
click at [838, 386] on font "刪除" at bounding box center [837, 392] width 18 height 13
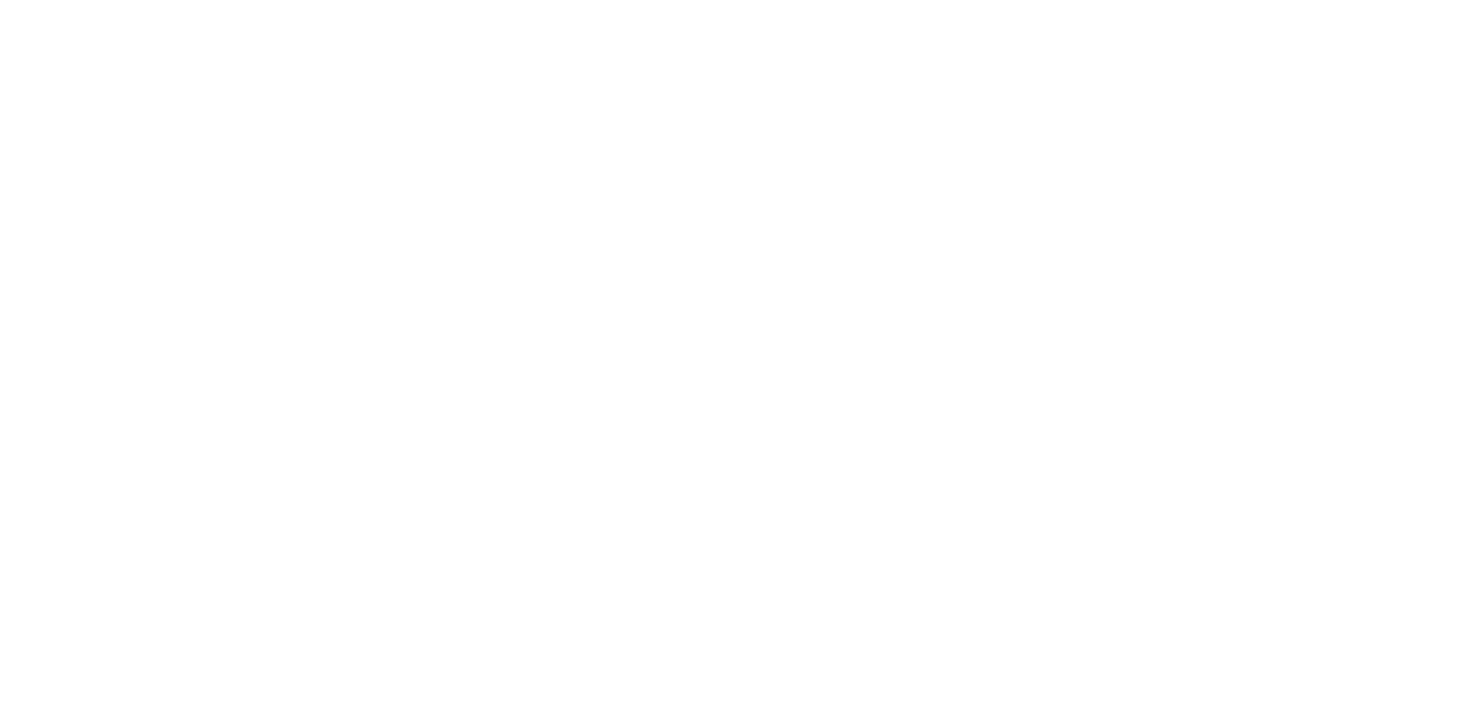
drag, startPoint x: 944, startPoint y: 137, endPoint x: 932, endPoint y: 137, distance: 11.5
click at [942, 137] on div at bounding box center [733, 351] width 1466 height 702
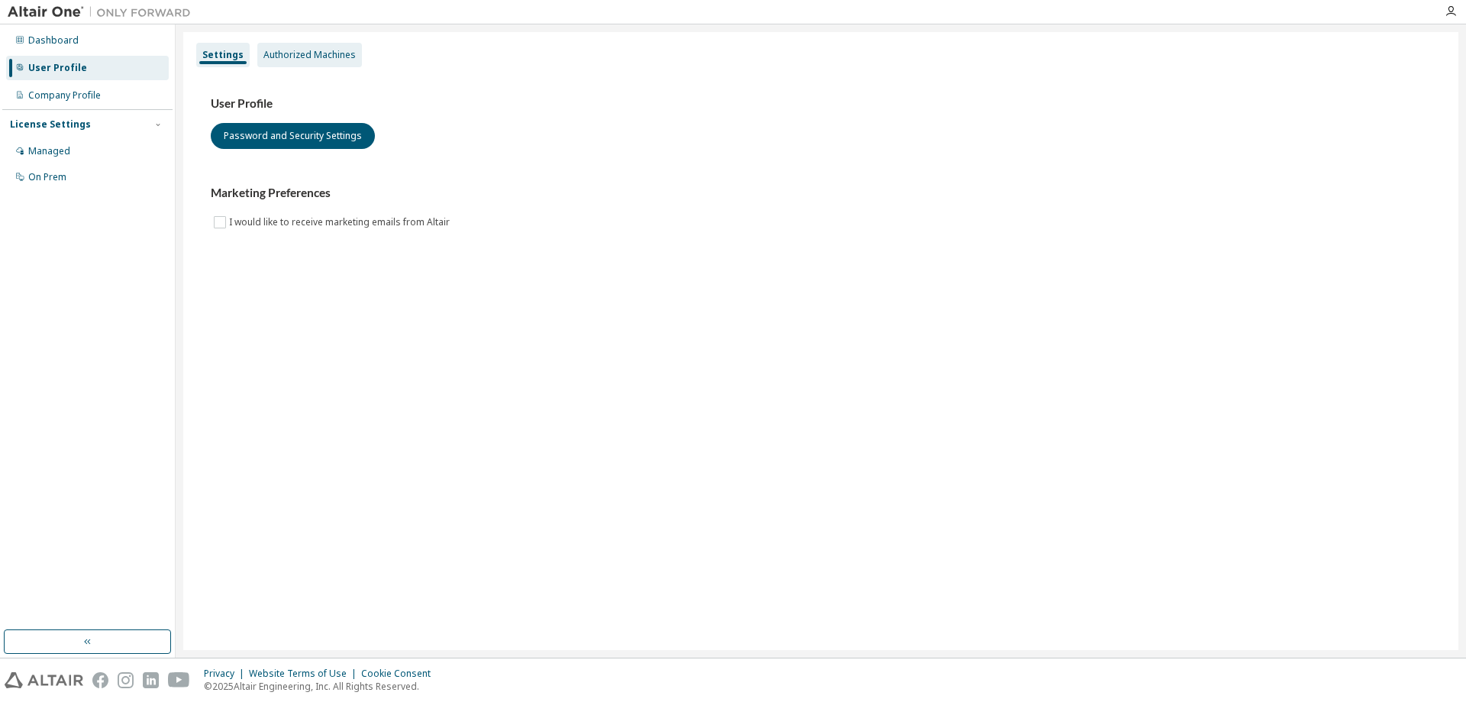
click at [286, 53] on div "Authorized Machines" at bounding box center [309, 55] width 92 height 12
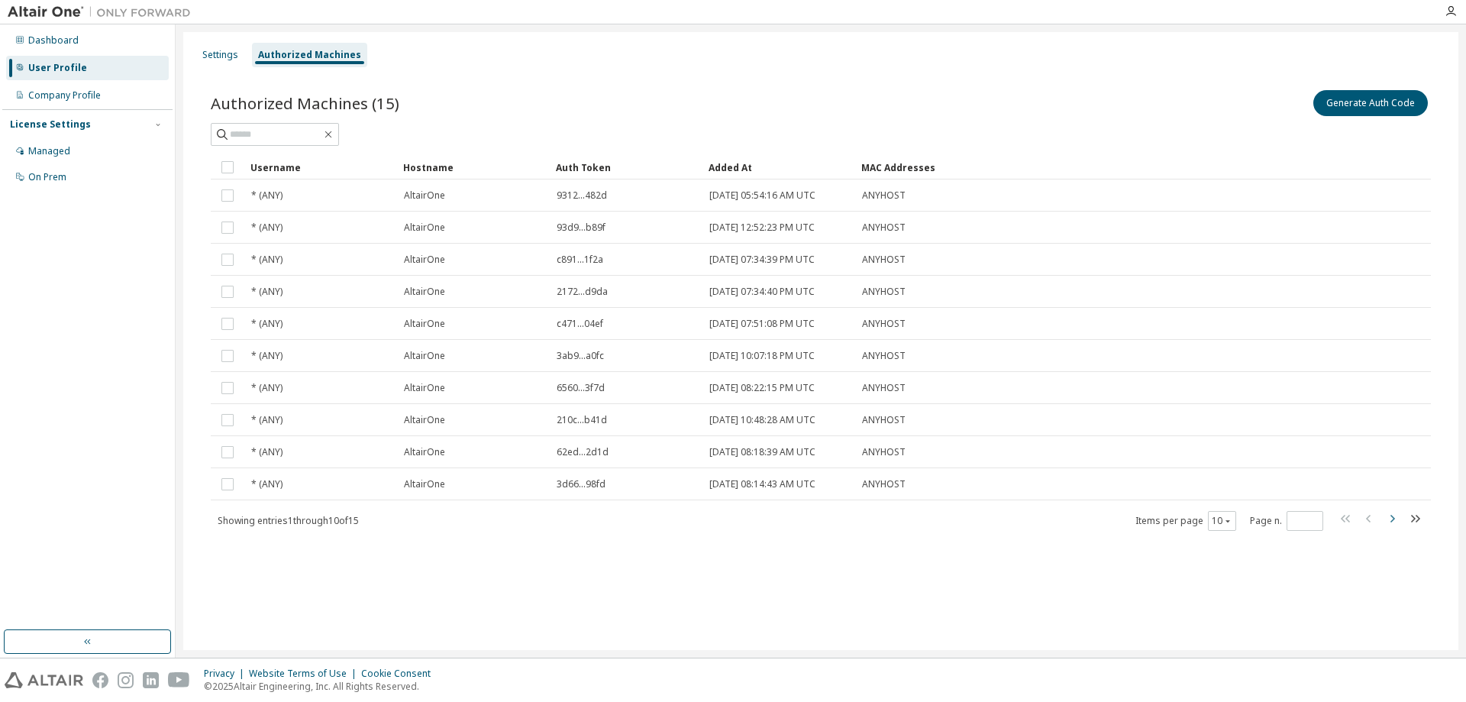
click at [1387, 518] on icon "button" at bounding box center [1392, 518] width 18 height 18
type input "*"
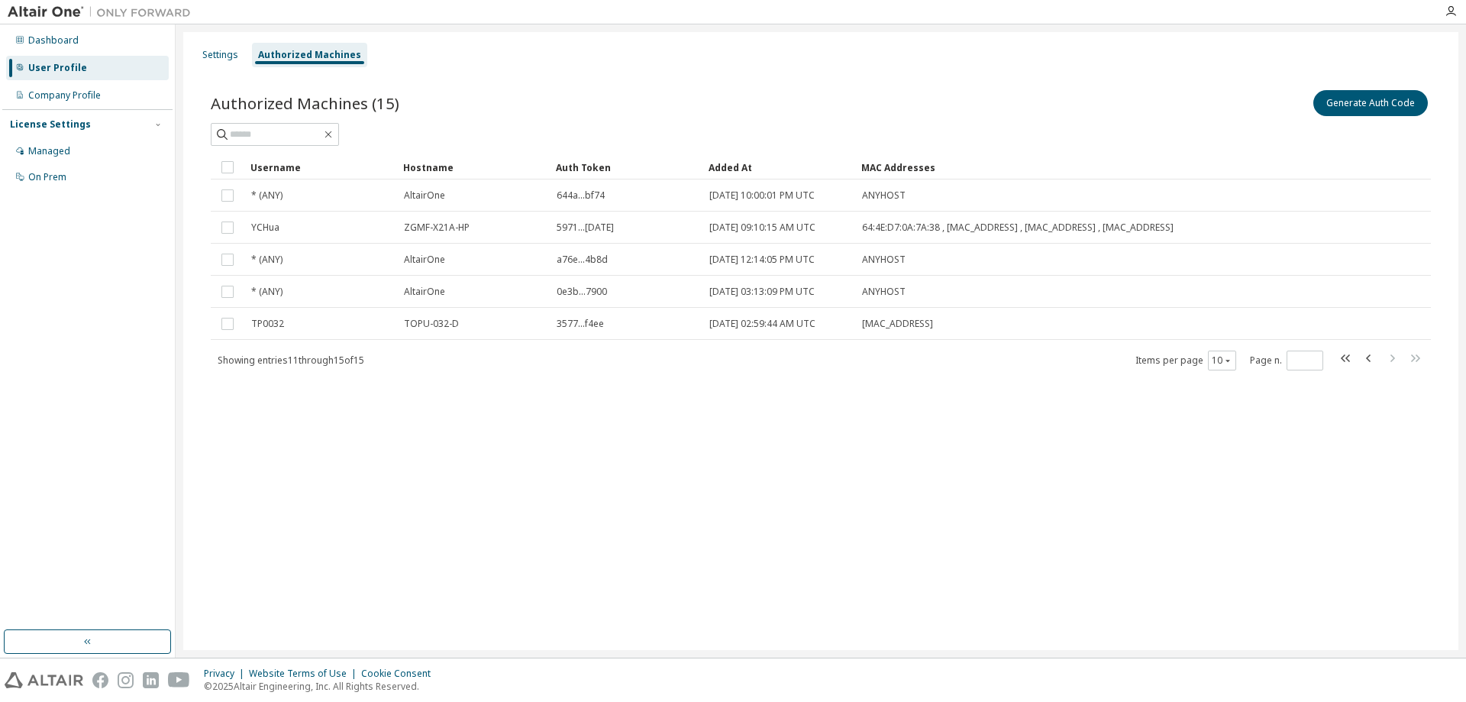
click at [1263, 51] on div "Settings Authorized Machines" at bounding box center [820, 54] width 1257 height 27
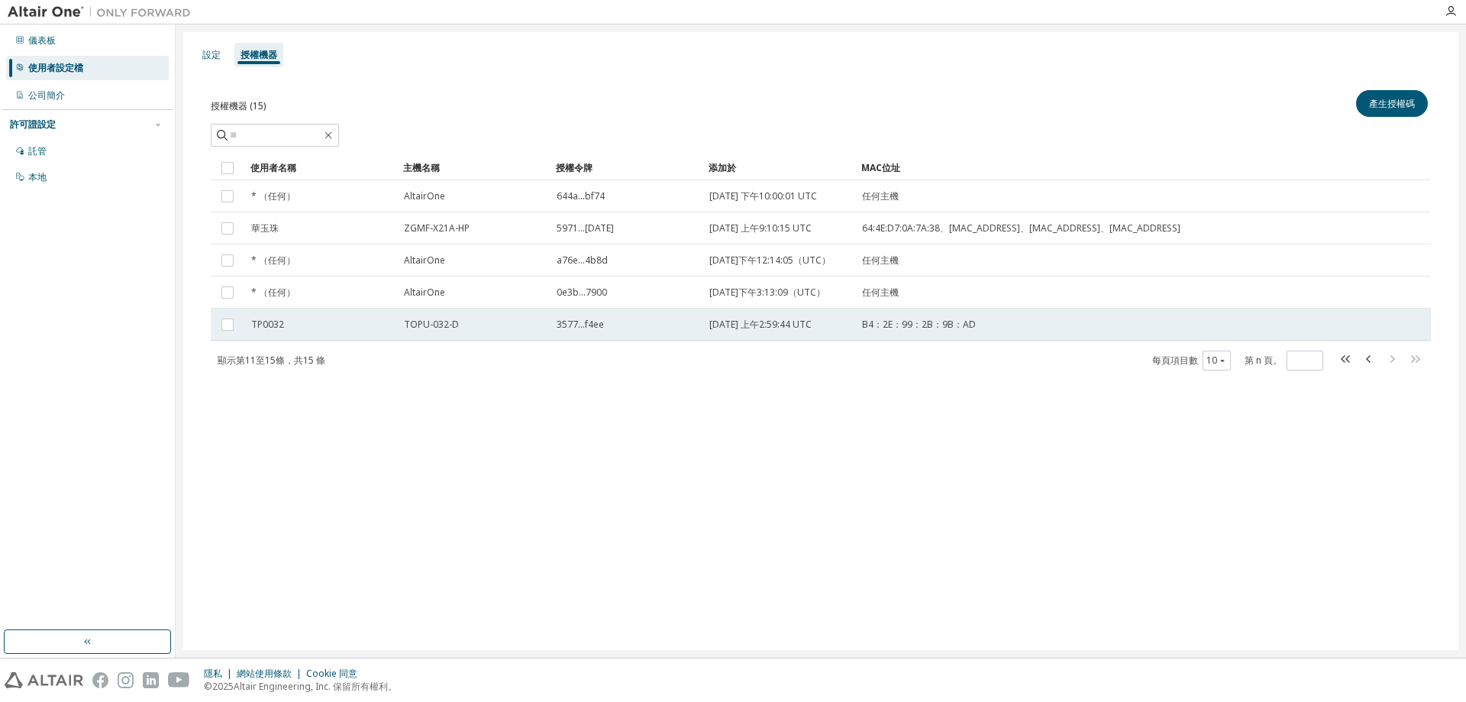
click at [593, 331] on font "3577...f4ee" at bounding box center [580, 324] width 47 height 13
click at [594, 335] on td "3577...f4ee" at bounding box center [626, 325] width 153 height 32
click at [614, 331] on div "3577...f4ee" at bounding box center [626, 324] width 139 height 12
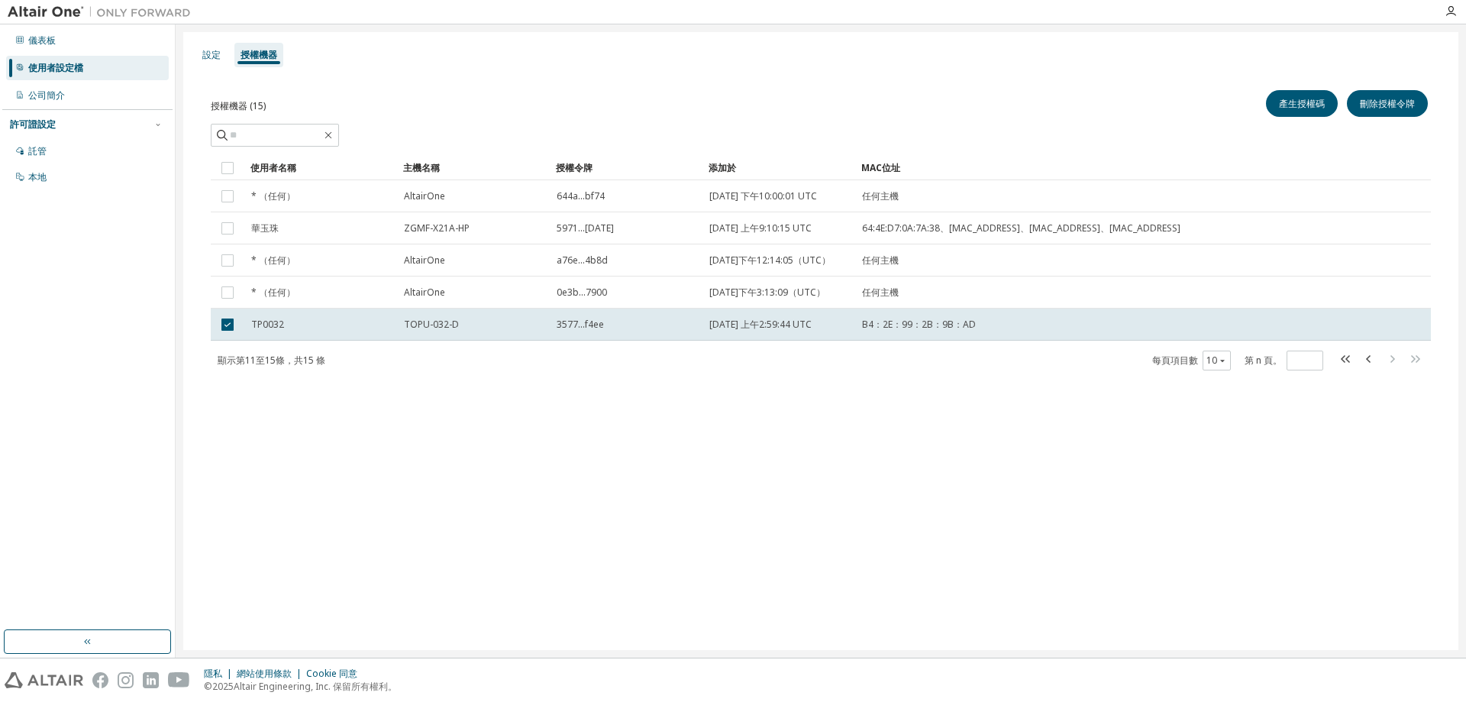
click at [614, 331] on div "3577...f4ee" at bounding box center [626, 324] width 139 height 12
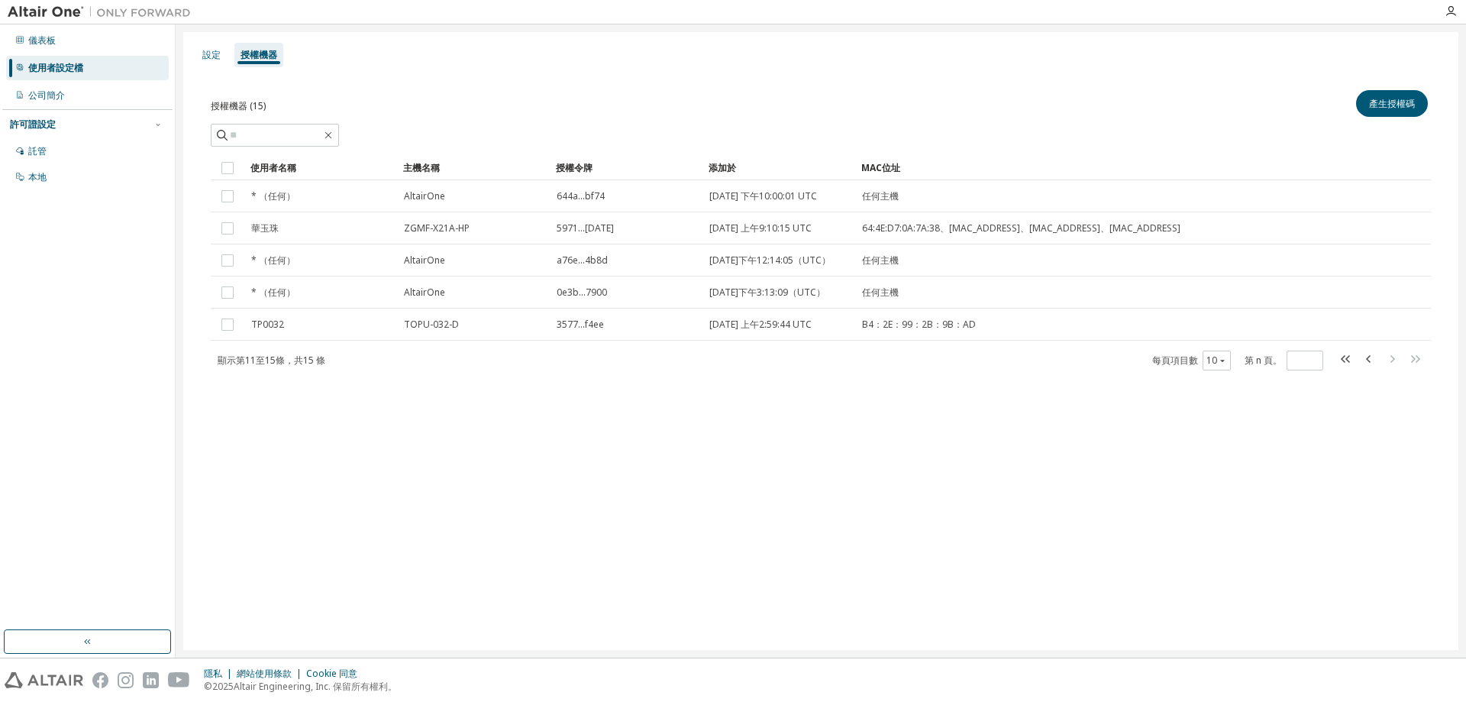
click at [738, 451] on div "設定 授權機器 授權機器 (15) 產生授權碼 清除 載入 節省 另存為 場地 操作員 價值 選擇過濾器 選擇操作數 新增條件 搜尋 使用者名稱 主機名稱 授…" at bounding box center [820, 341] width 1275 height 618
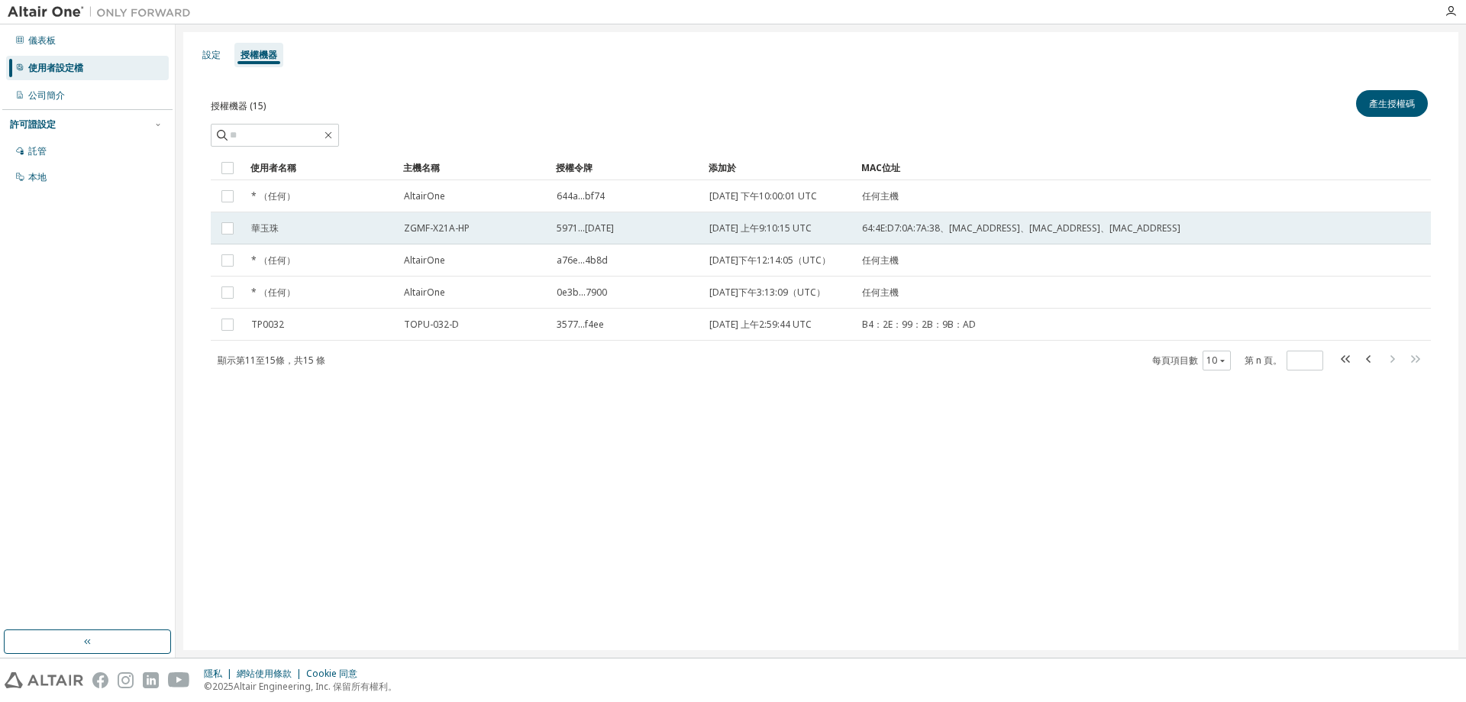
click at [334, 233] on div "華玉珠" at bounding box center [320, 228] width 139 height 12
click at [338, 231] on div "華玉珠" at bounding box center [320, 228] width 139 height 12
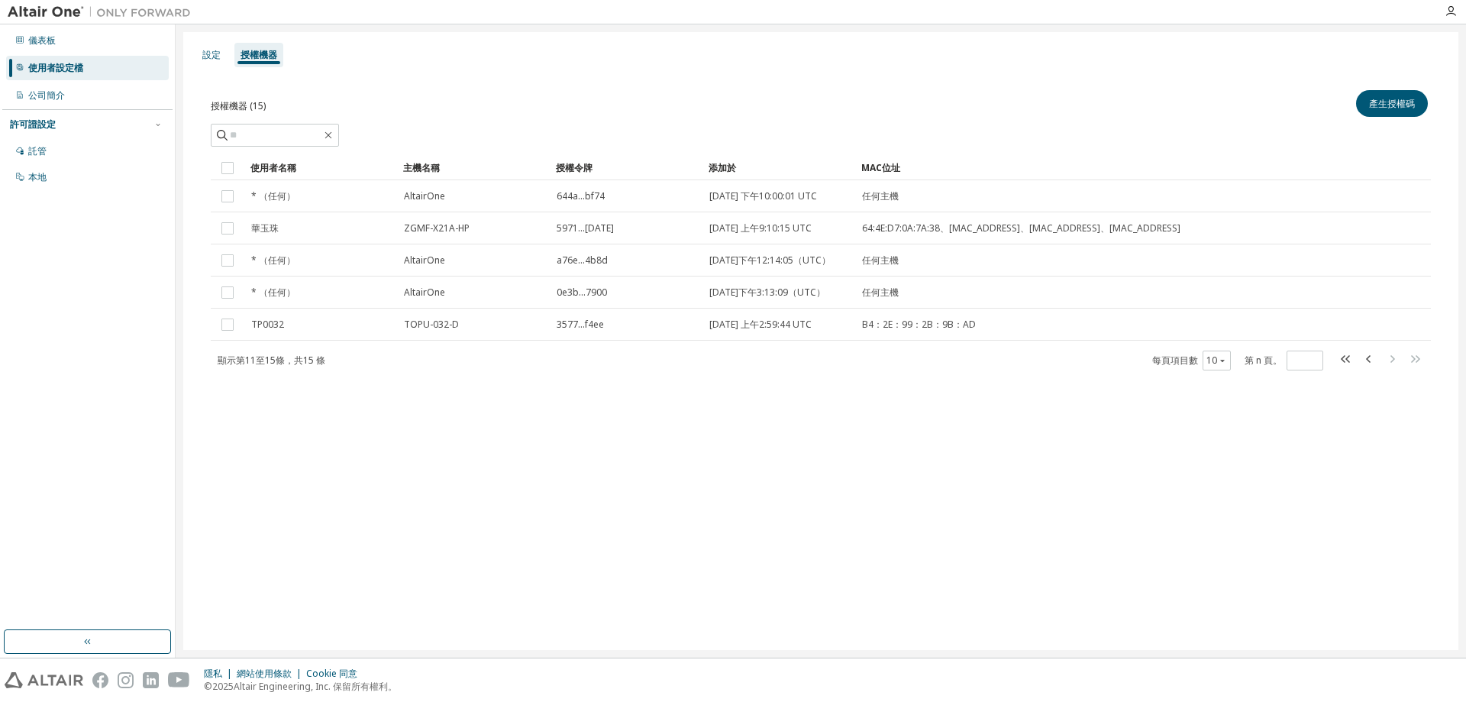
click at [337, 231] on div "華玉珠" at bounding box center [320, 228] width 139 height 12
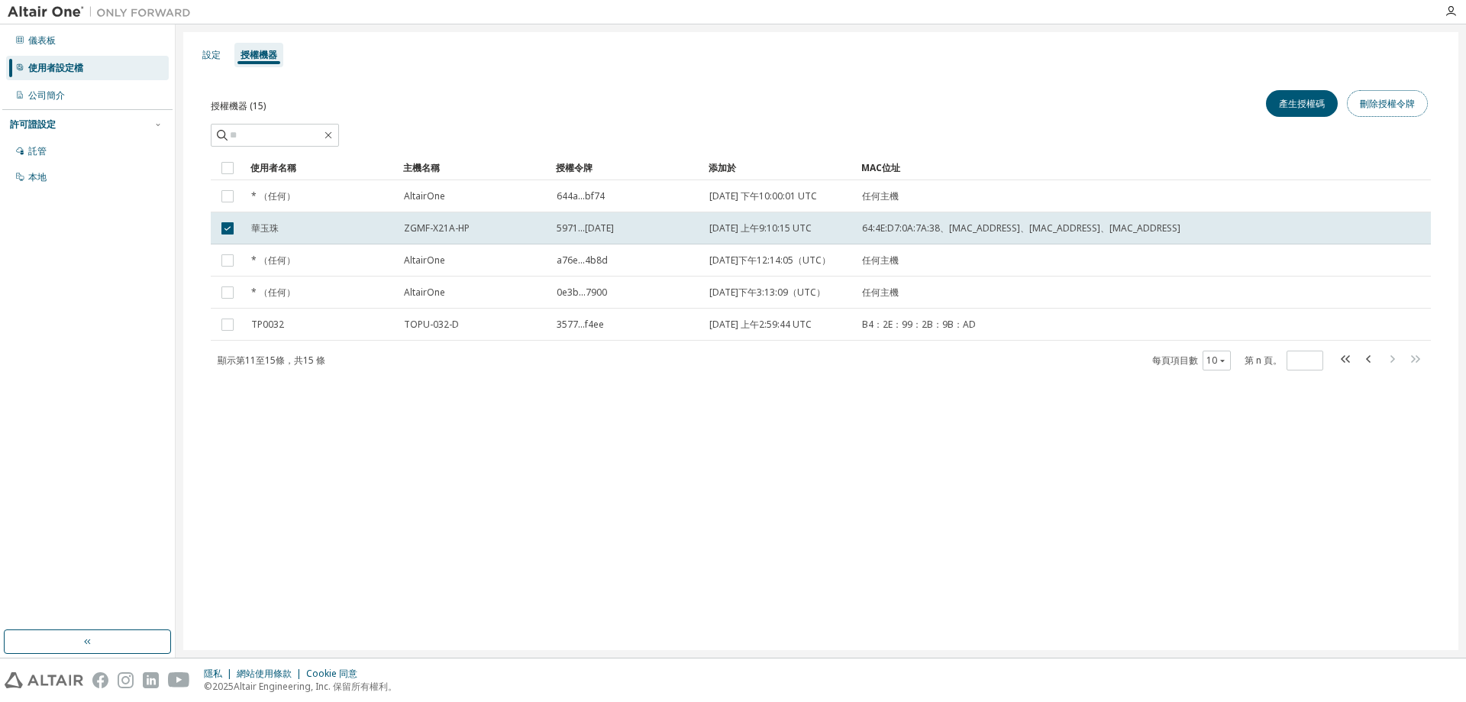
click at [1381, 108] on font "刪除授權令牌" at bounding box center [1387, 103] width 55 height 13
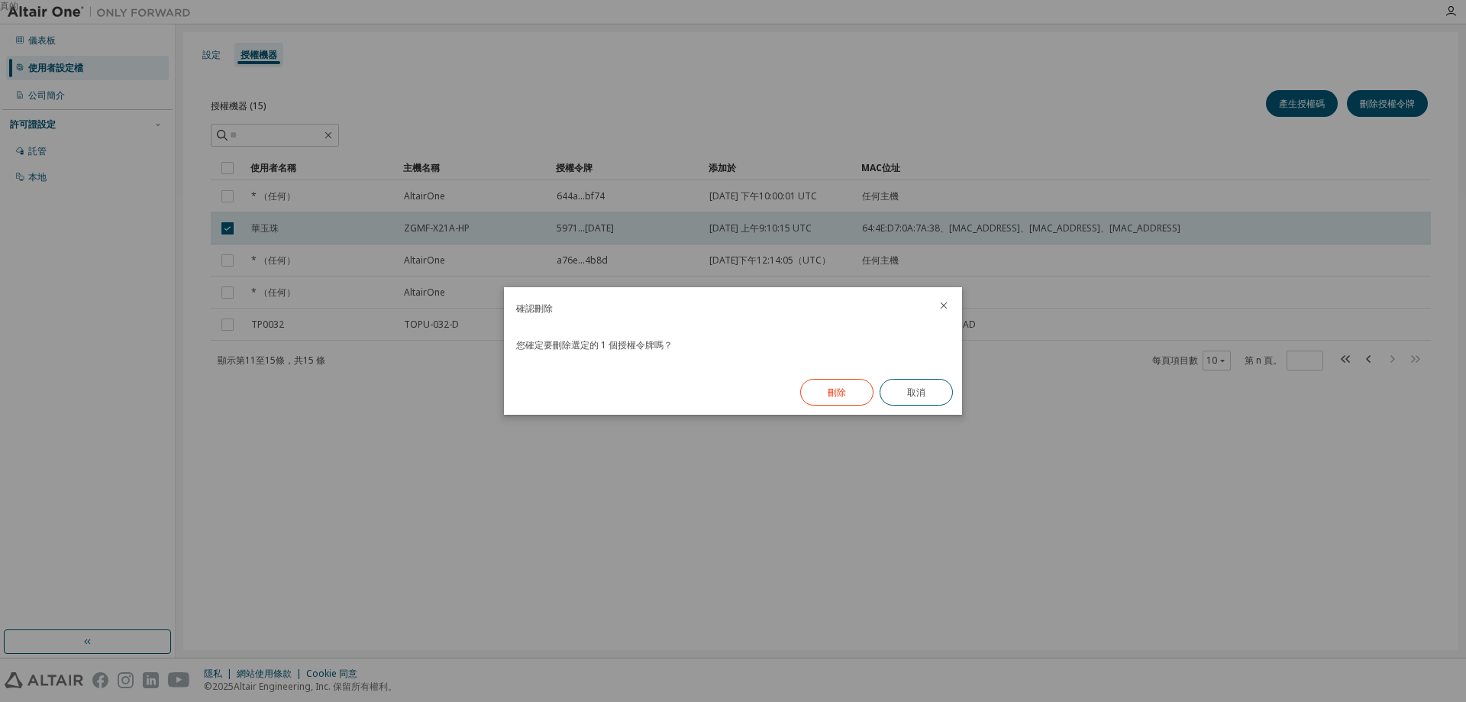
click at [852, 391] on button "刪除" at bounding box center [836, 392] width 73 height 27
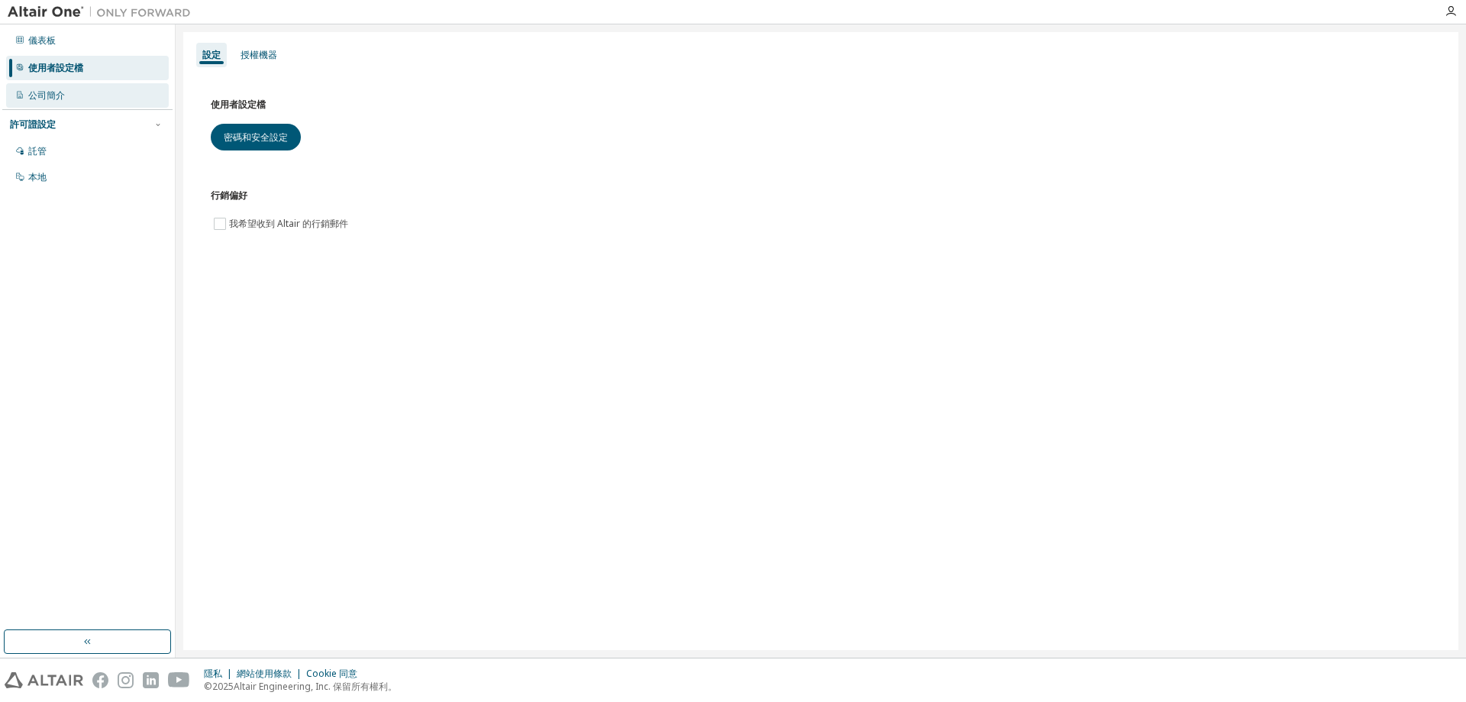
click at [66, 92] on div "公司簡介" at bounding box center [87, 95] width 163 height 24
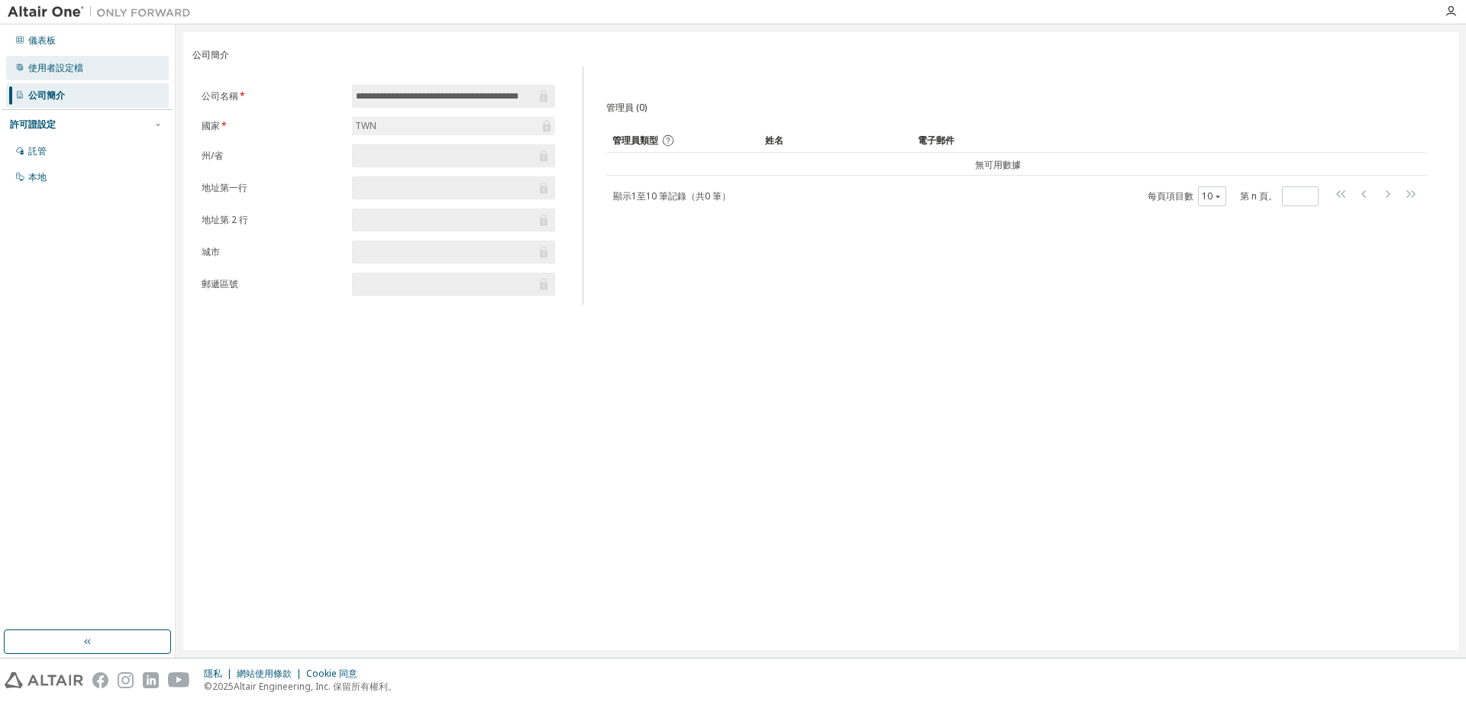
click at [70, 66] on font "使用者設定檔" at bounding box center [55, 67] width 55 height 13
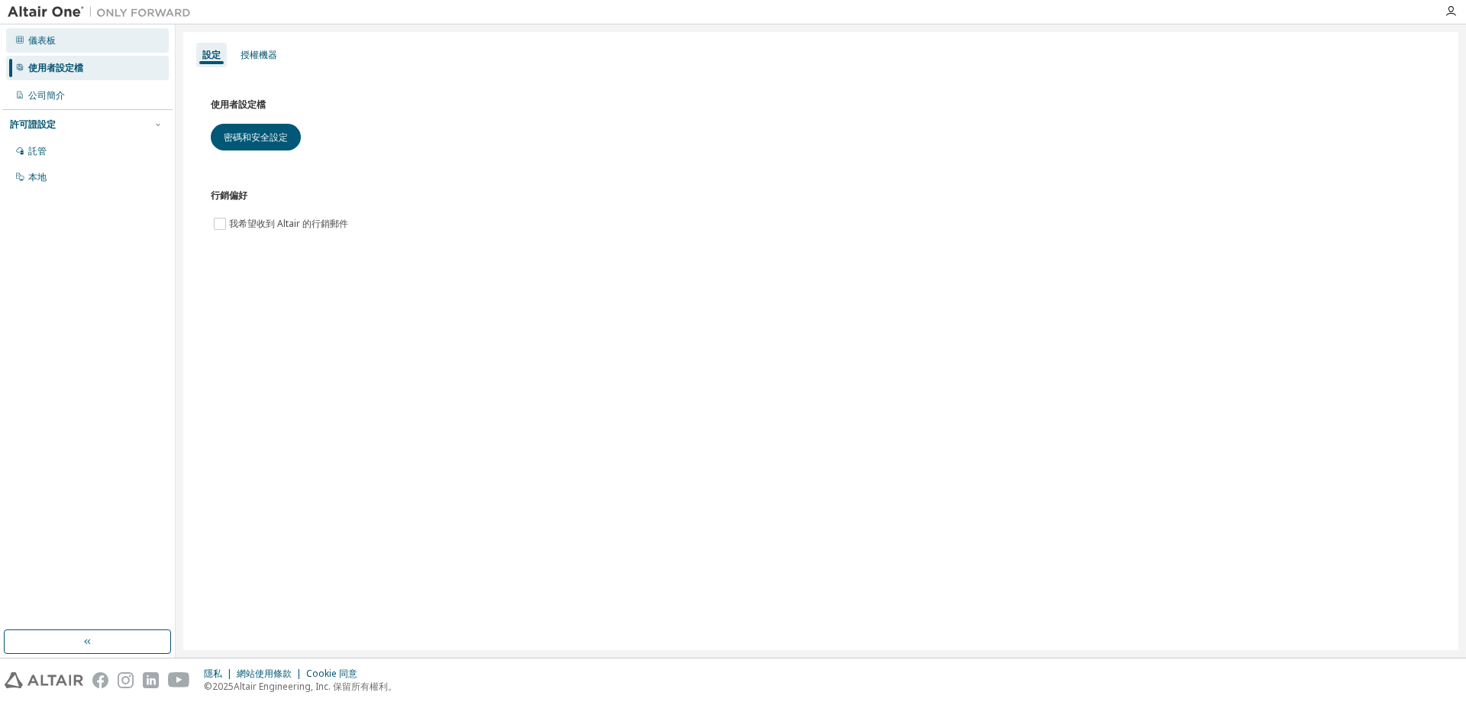
click at [60, 42] on div "儀表板" at bounding box center [87, 40] width 163 height 24
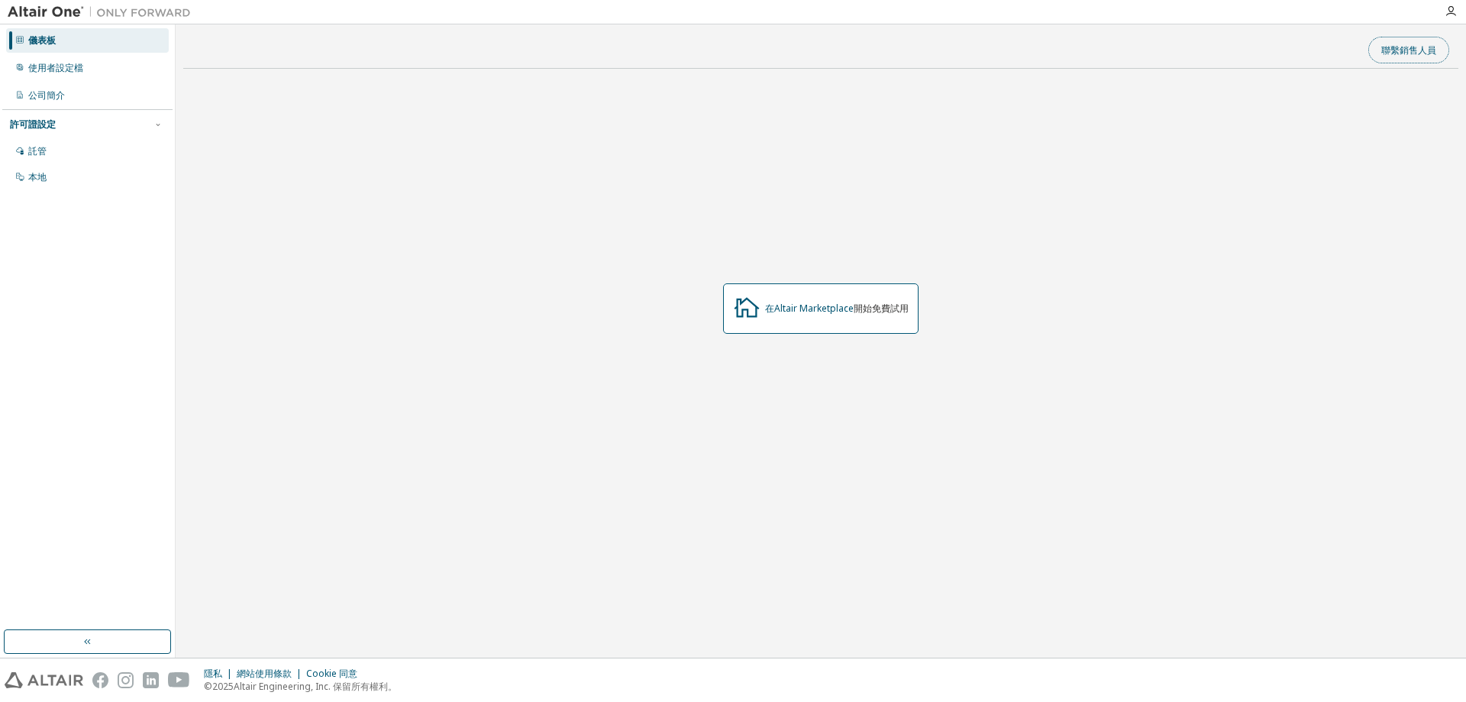
click at [1401, 53] on font "聯繫銷售人員" at bounding box center [1408, 50] width 55 height 13
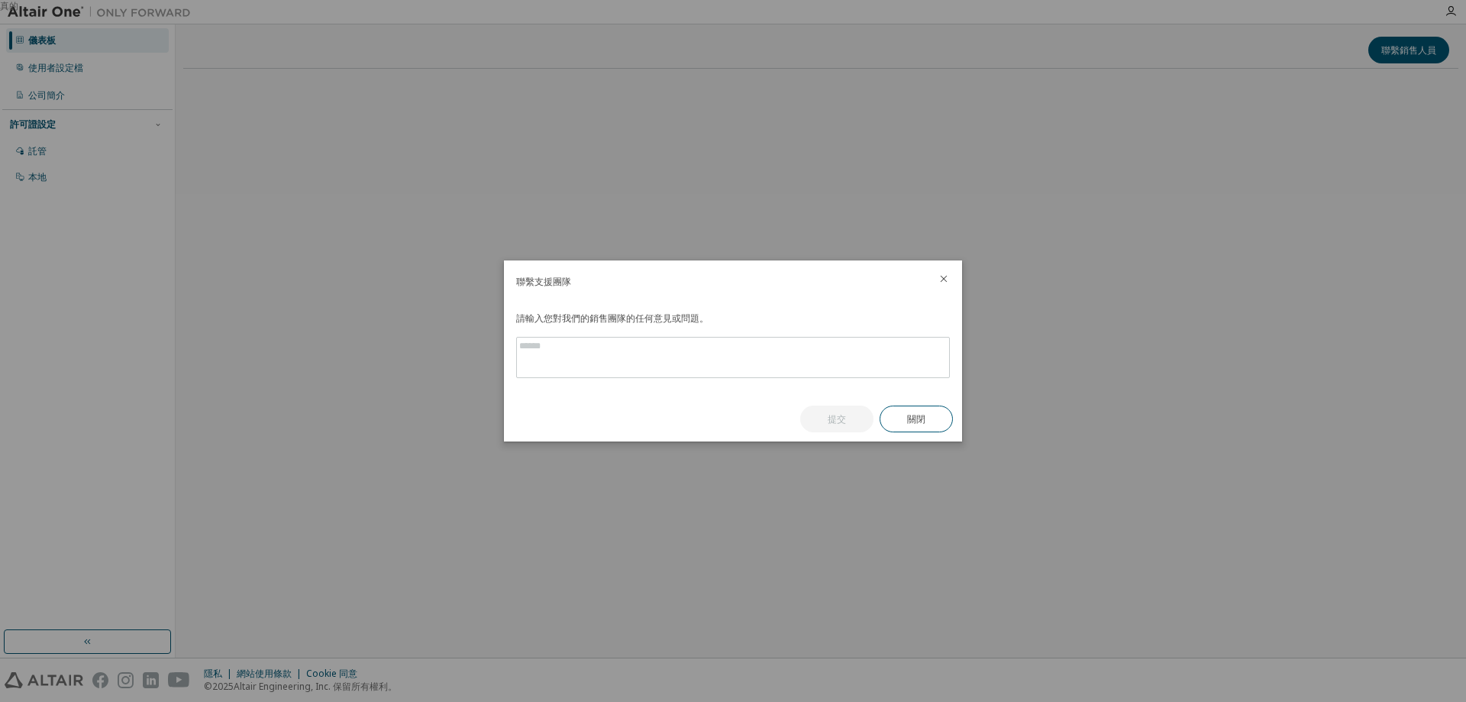
click at [945, 280] on icon "關閉" at bounding box center [944, 279] width 12 height 12
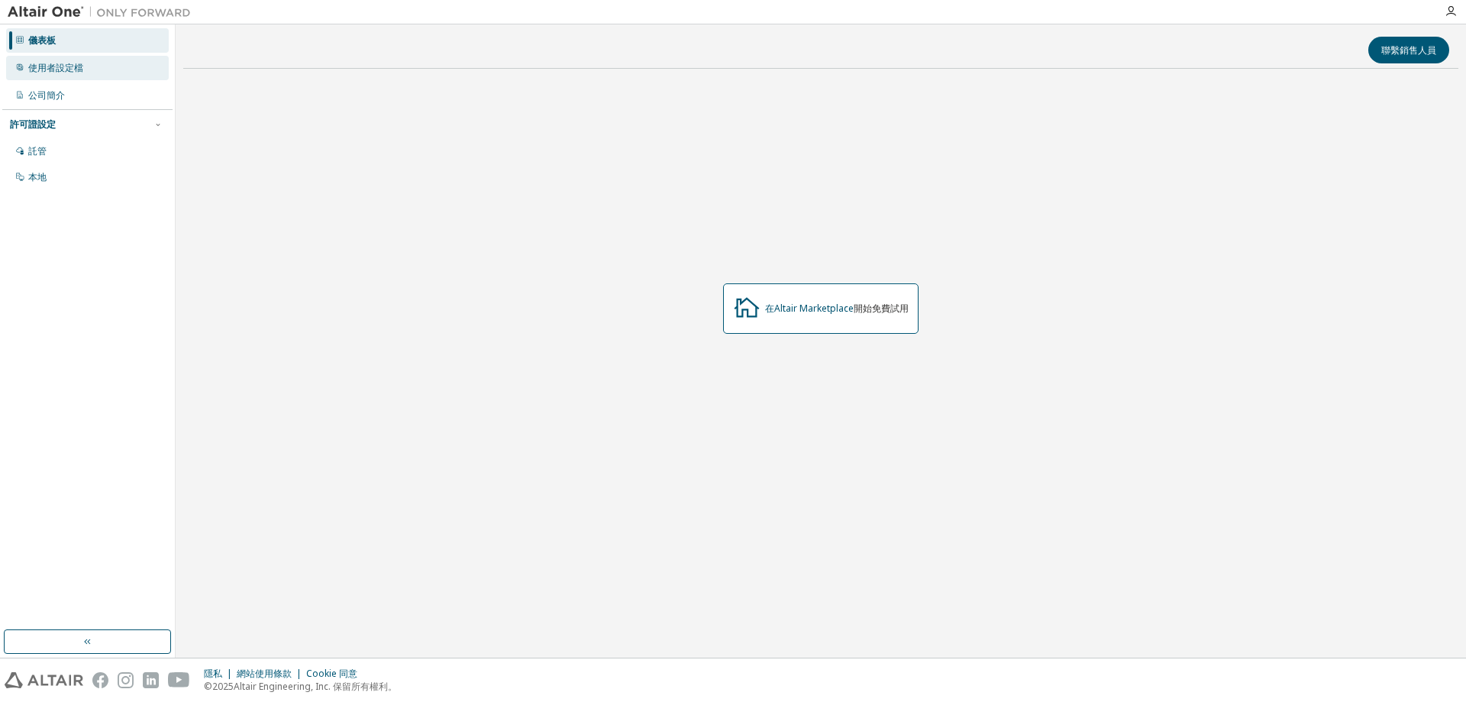
click at [89, 69] on div "使用者設定檔" at bounding box center [87, 68] width 163 height 24
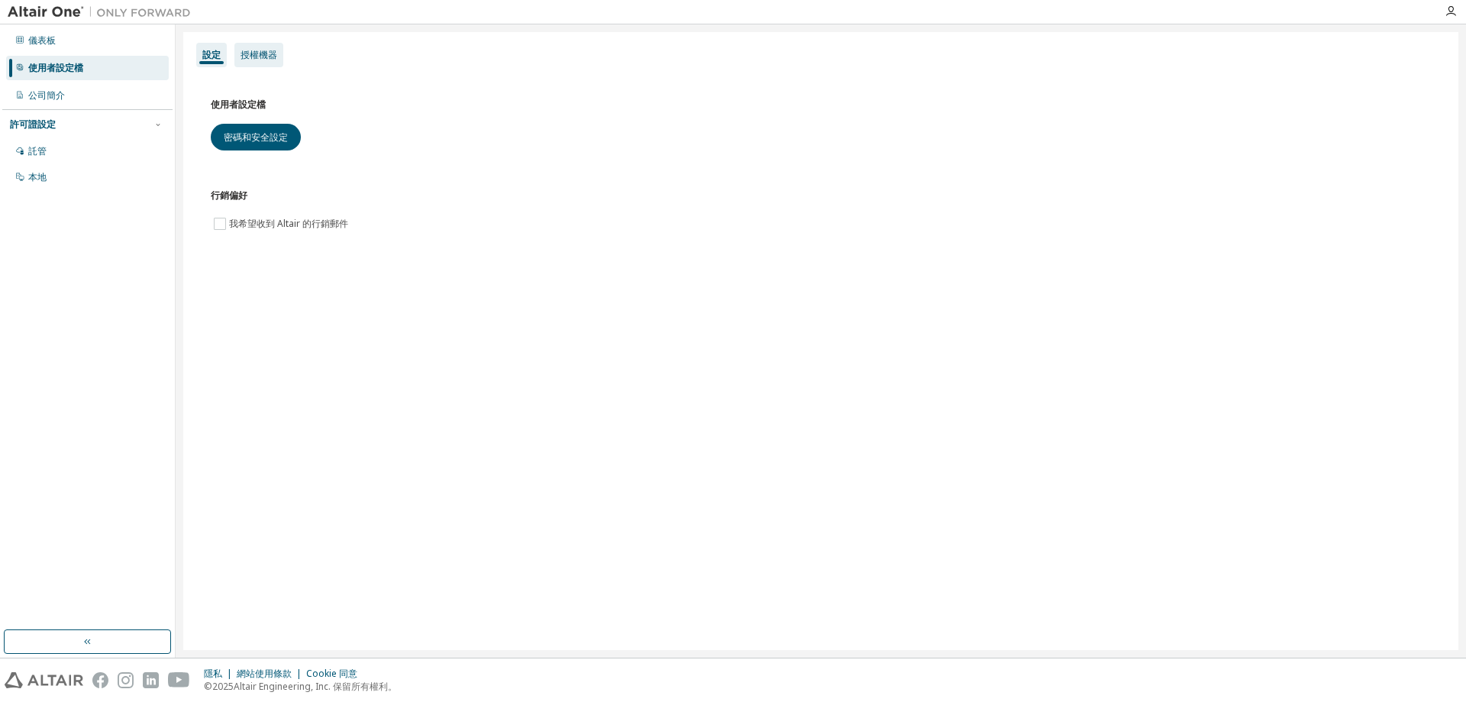
click at [271, 66] on div "授權機器" at bounding box center [258, 55] width 49 height 24
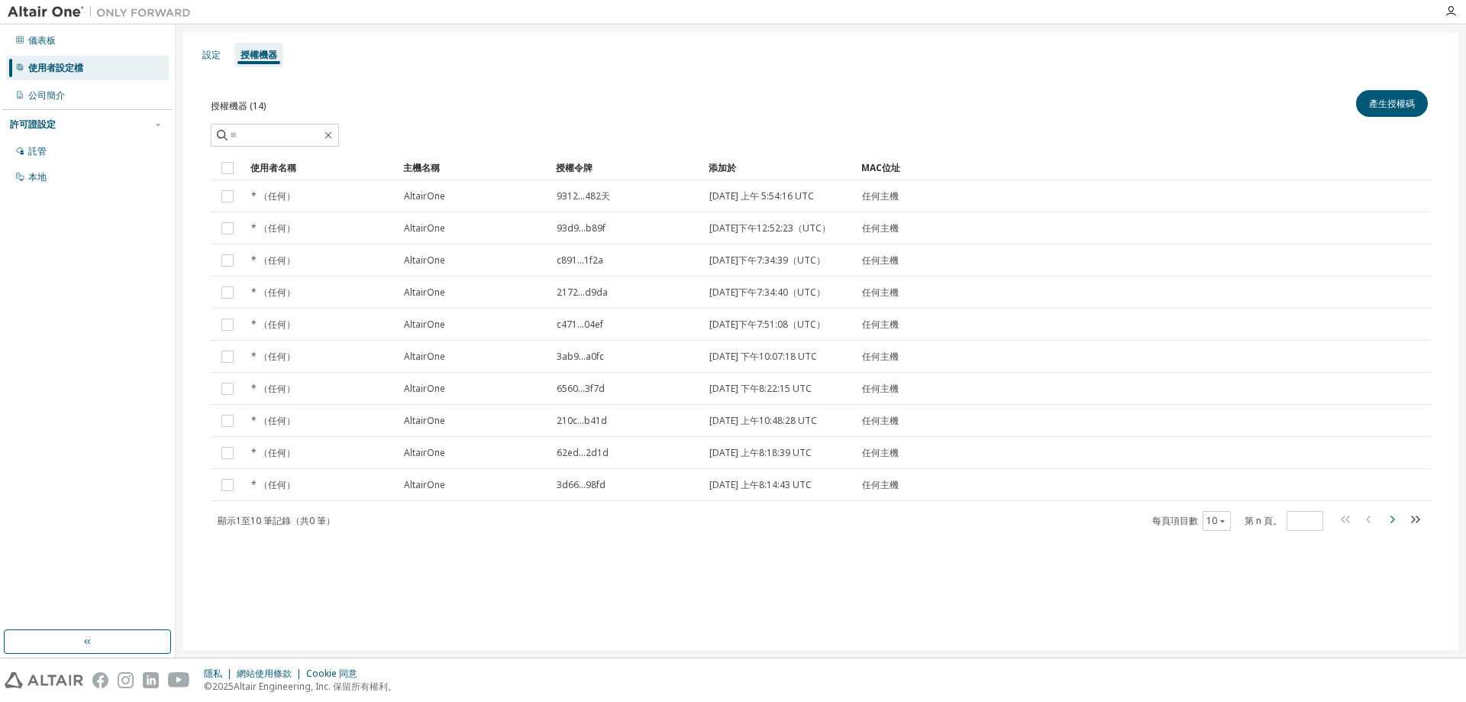
click at [1390, 528] on icon "button" at bounding box center [1392, 519] width 18 height 18
type input "*"
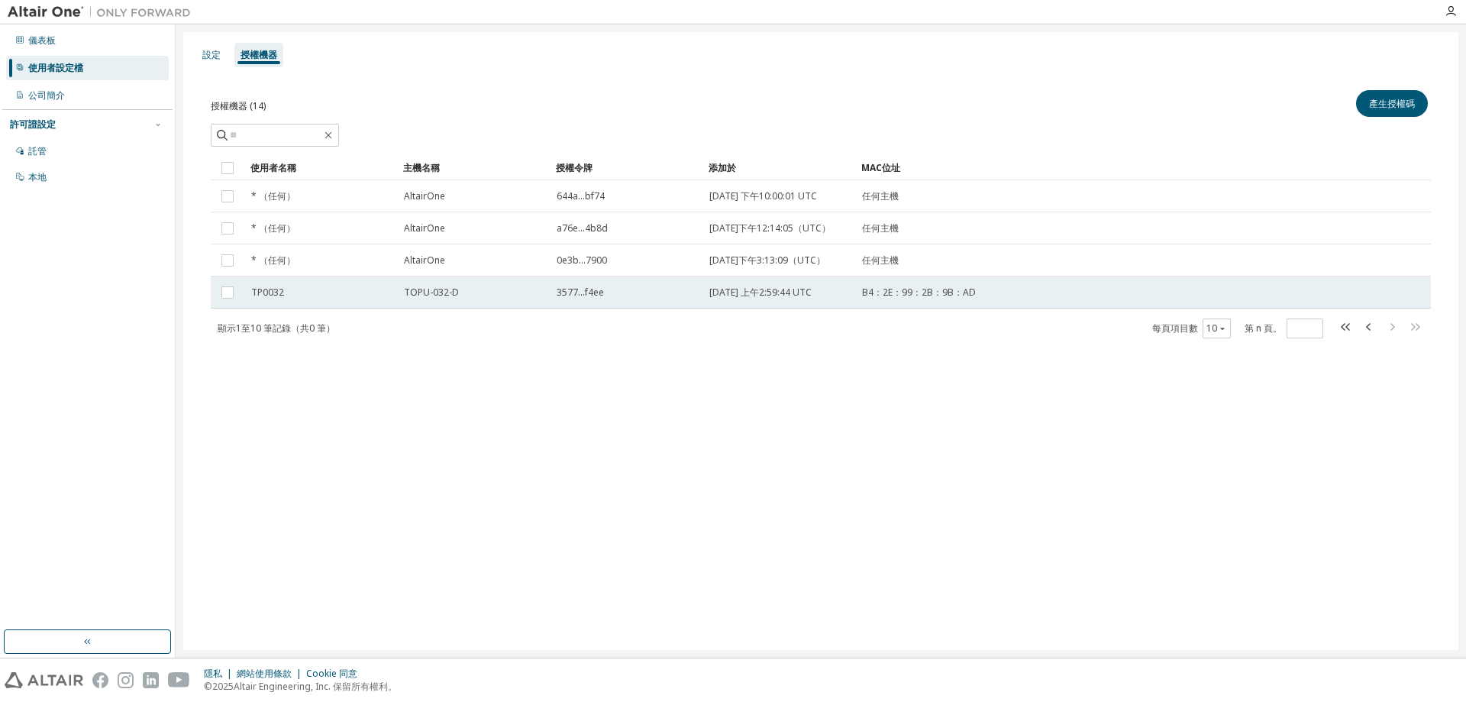
click at [340, 299] on div "TP0032" at bounding box center [320, 292] width 139 height 12
click at [341, 299] on div "TP0032" at bounding box center [320, 292] width 139 height 12
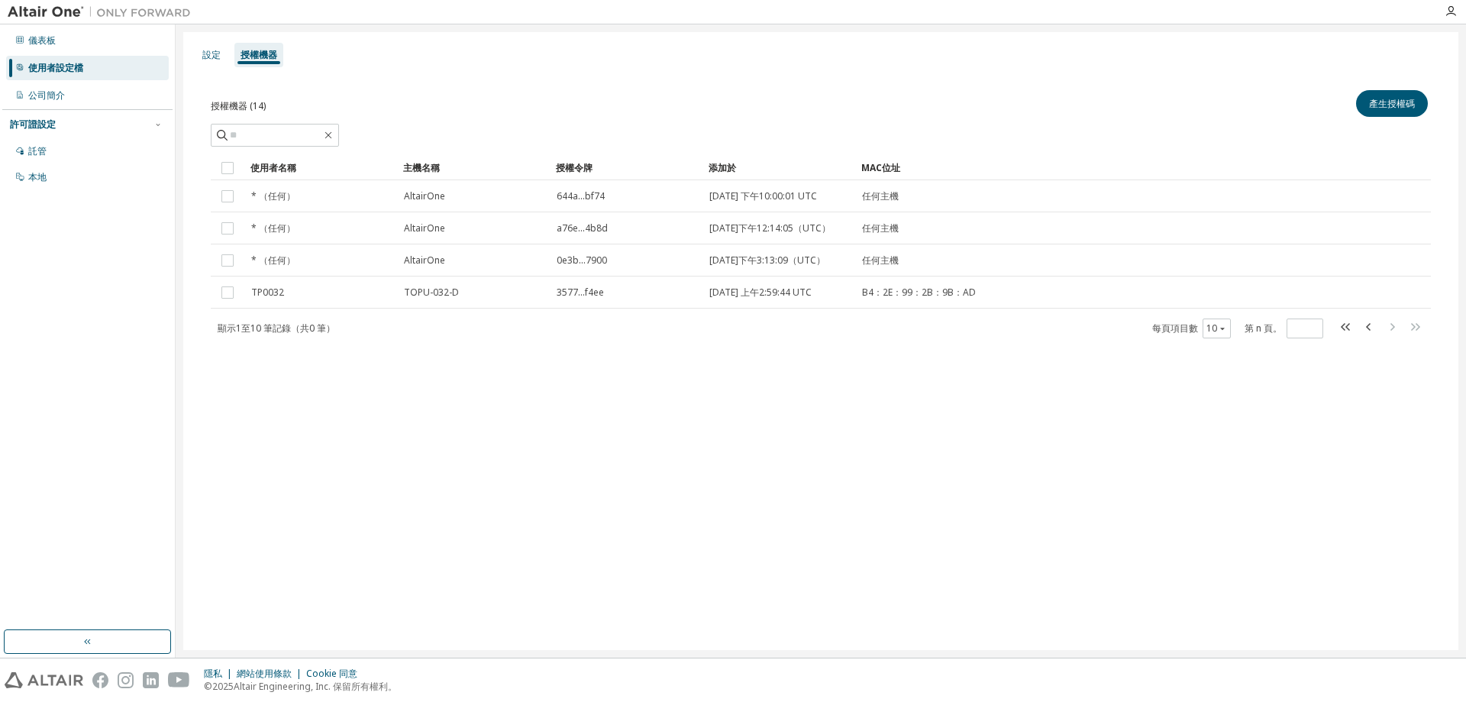
click at [376, 407] on div "設定 授權機器 授權機器 (14) 產生授權碼 清除 載入 節省 另存為 場地 操作員 價值 選擇過濾器 選擇操作數 新增條件 搜尋 使用者名稱 主機名稱 授…" at bounding box center [820, 341] width 1275 height 618
click at [81, 102] on div "公司簡介" at bounding box center [87, 95] width 163 height 24
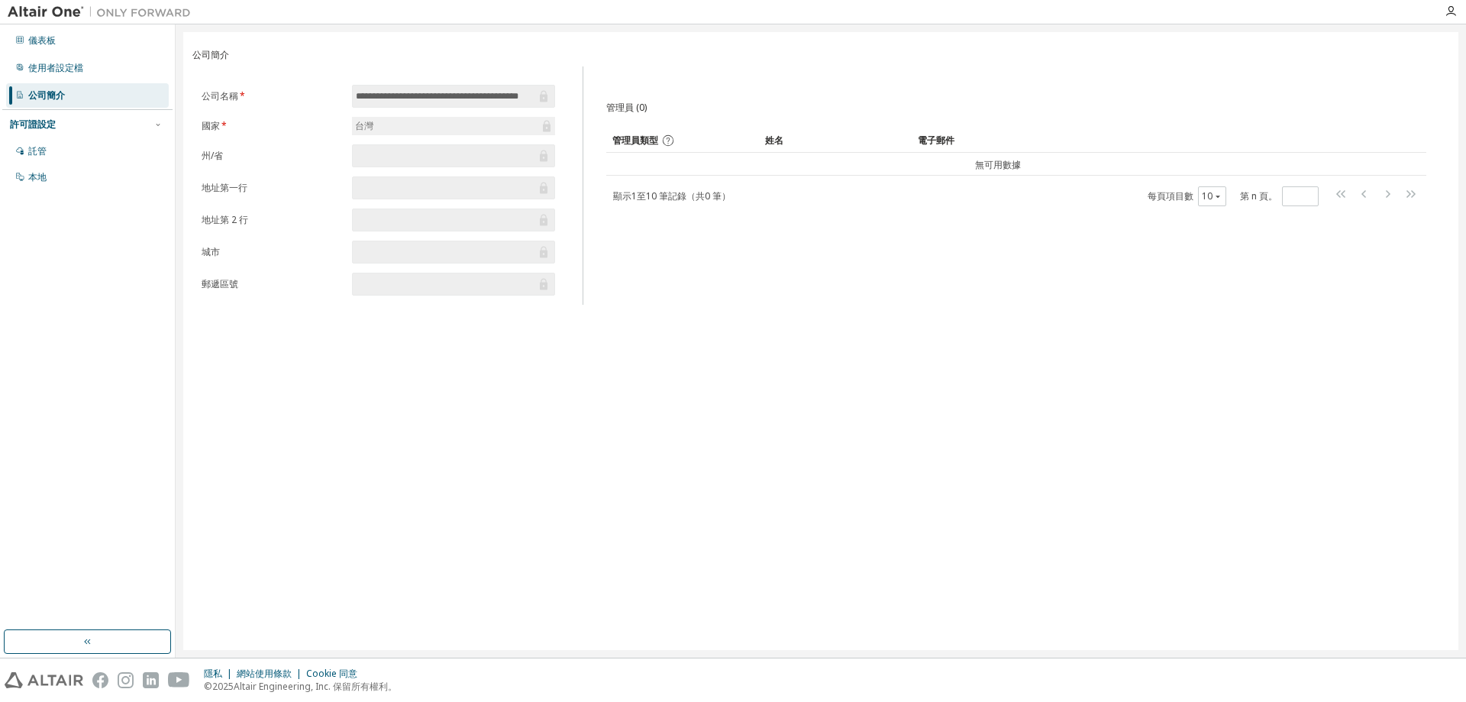
click at [52, 124] on font "許可證設定" at bounding box center [33, 124] width 46 height 13
